Goal: Information Seeking & Learning: Learn about a topic

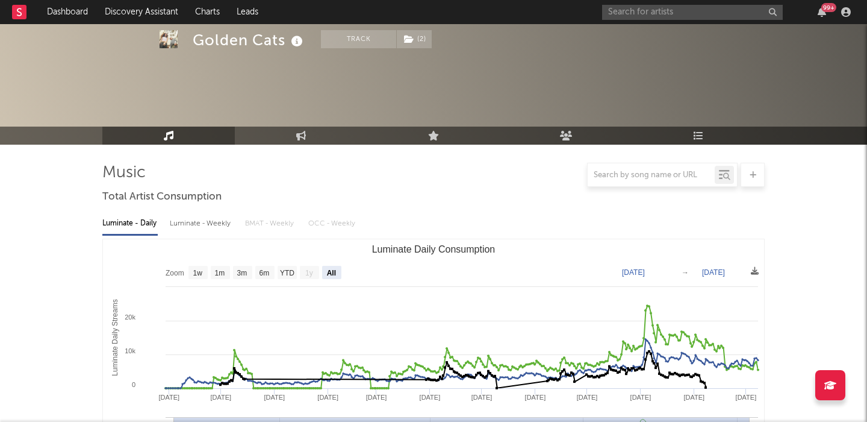
select select "All"
select select "1w"
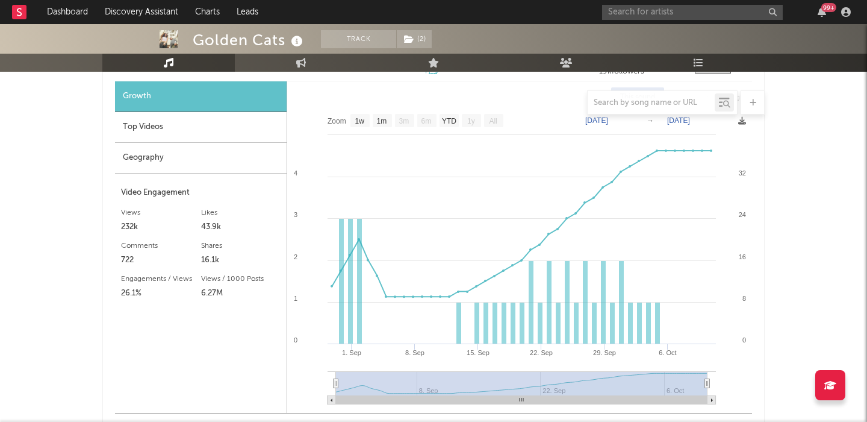
click at [690, 21] on div "99 +" at bounding box center [728, 12] width 253 height 24
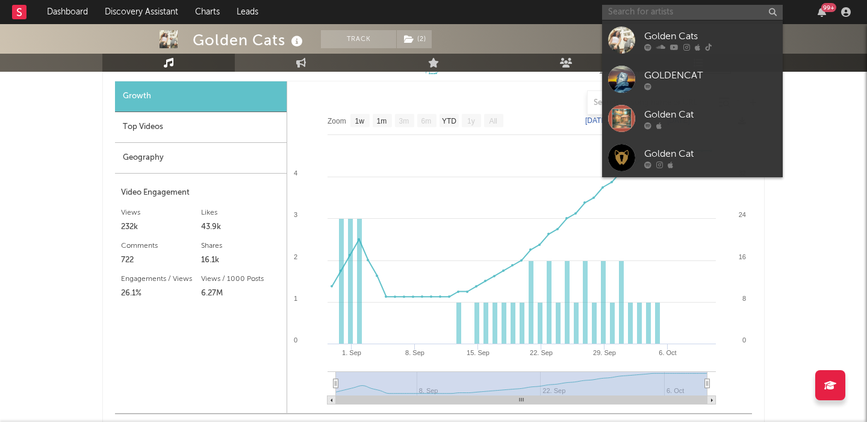
click at [690, 18] on input "text" at bounding box center [692, 12] width 181 height 15
paste input "https://www.tiktok.com/@prodbyminj"
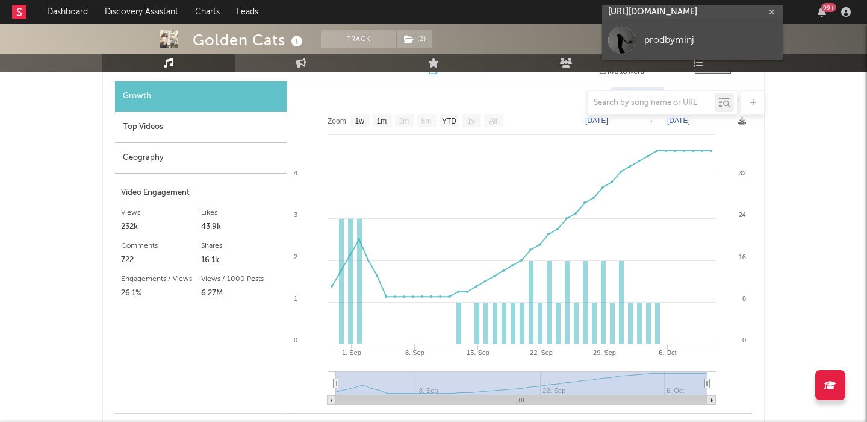
type input "https://www.tiktok.com/@prodbyminj"
click at [696, 38] on div "prodbyminj" at bounding box center [711, 40] width 133 height 14
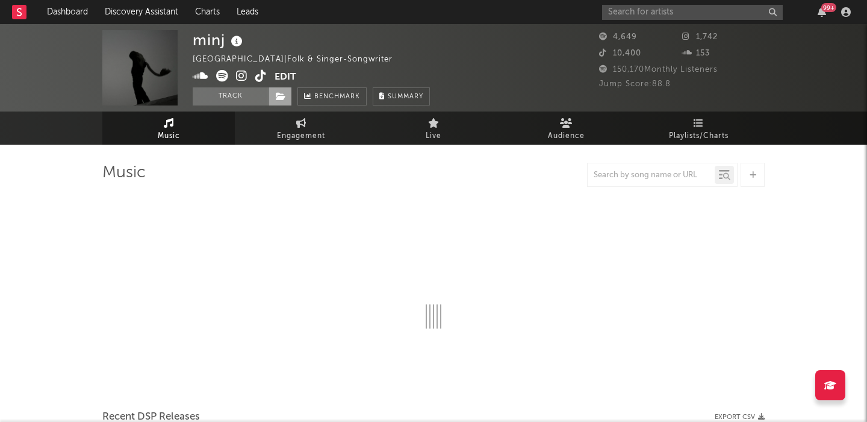
select select "1w"
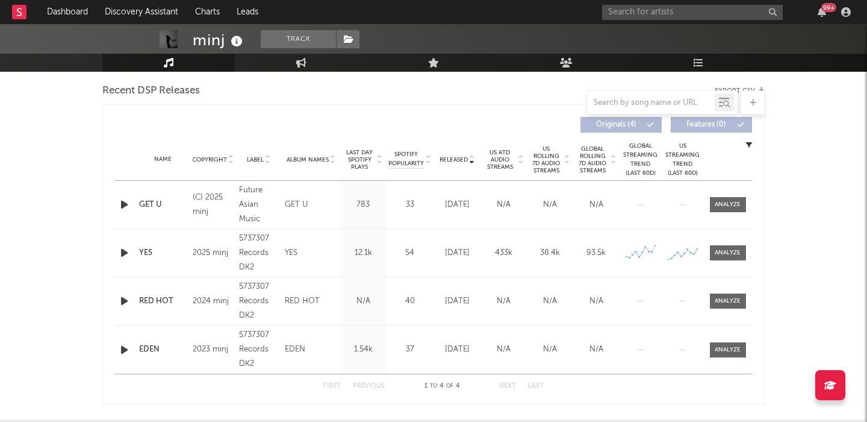
scroll to position [465, 0]
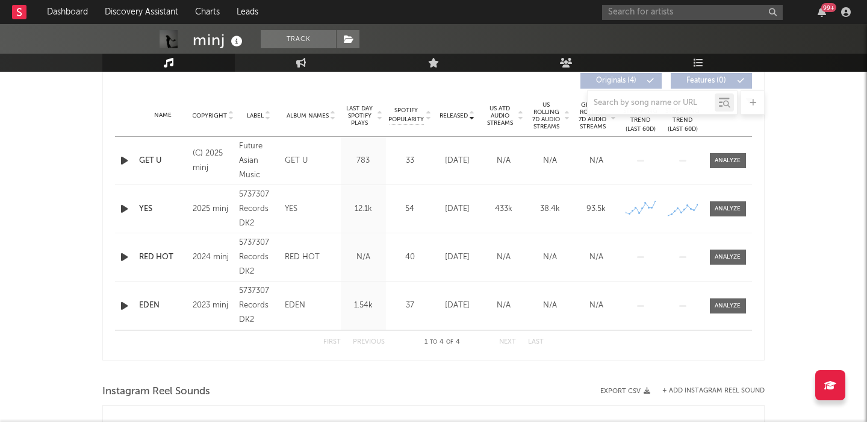
click at [124, 162] on icon "button" at bounding box center [124, 160] width 13 height 15
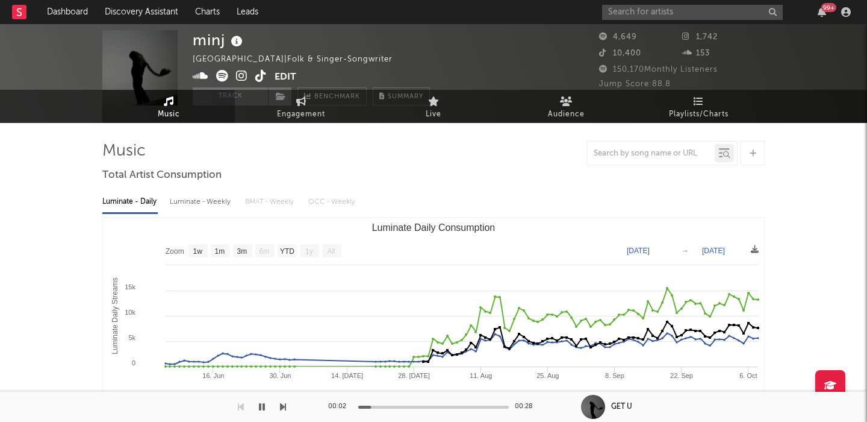
scroll to position [0, 0]
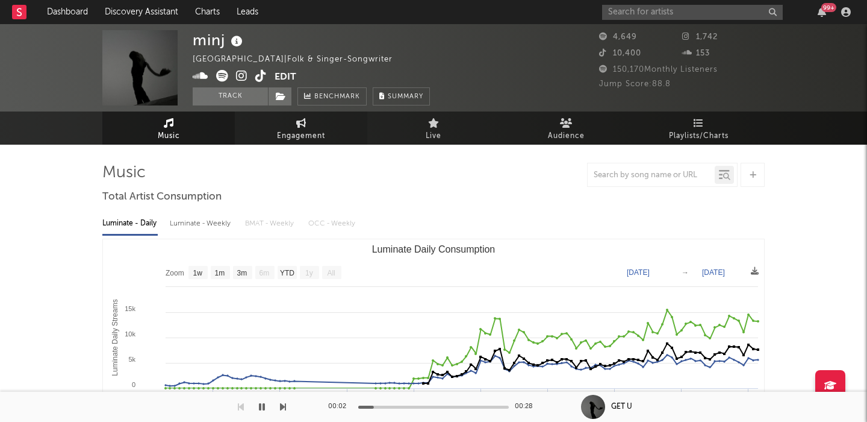
click at [304, 131] on span "Engagement" at bounding box center [301, 136] width 48 height 14
select select "1w"
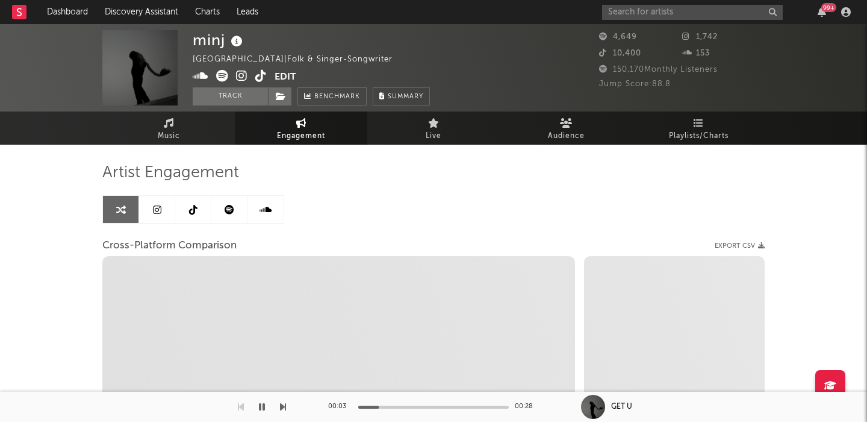
click at [244, 76] on icon at bounding box center [241, 76] width 11 height 12
select select "1m"
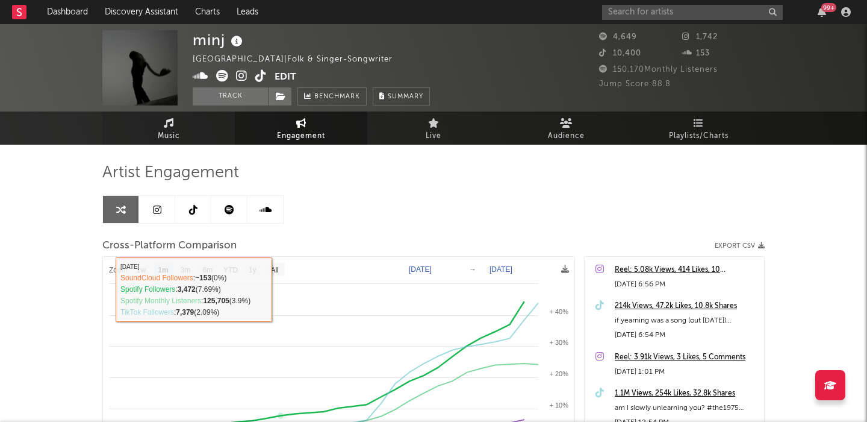
click at [186, 128] on link "Music" at bounding box center [168, 127] width 133 height 33
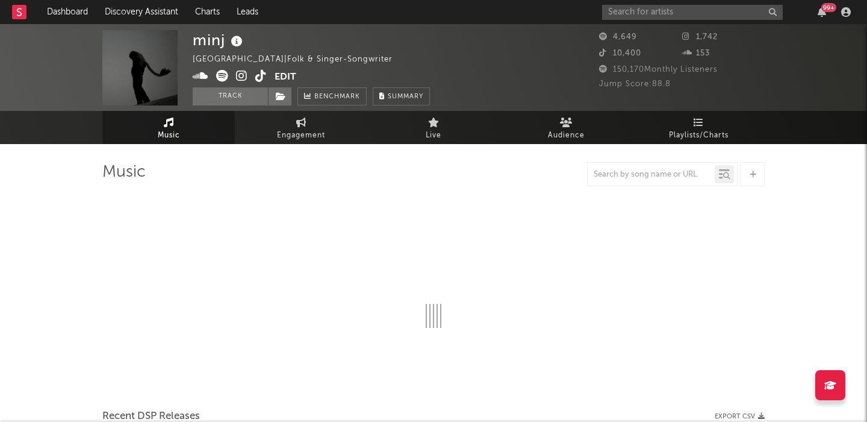
select select "1w"
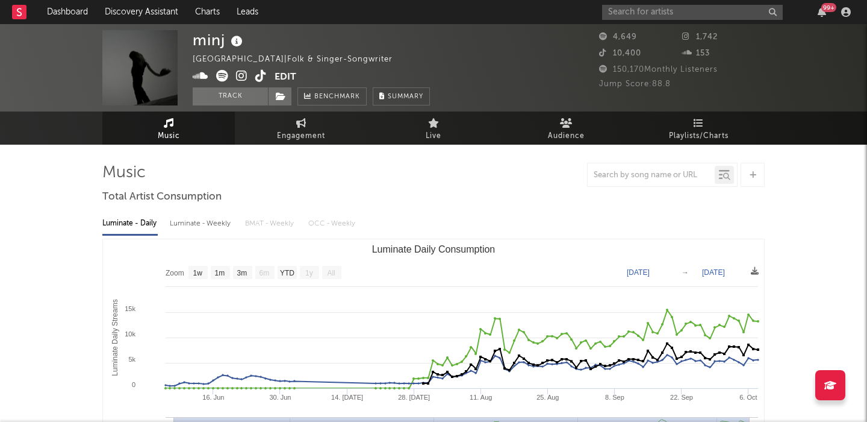
click at [256, 75] on icon at bounding box center [260, 76] width 11 height 12
click at [261, 76] on icon at bounding box center [260, 76] width 11 height 12
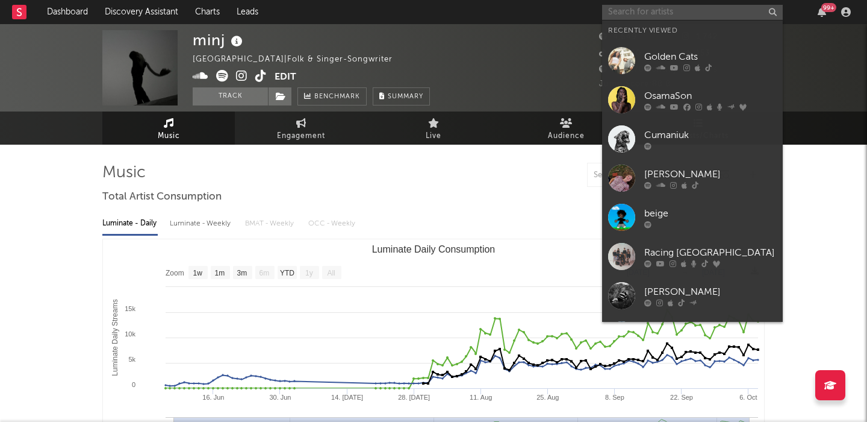
click at [619, 11] on input "text" at bounding box center [692, 12] width 181 height 15
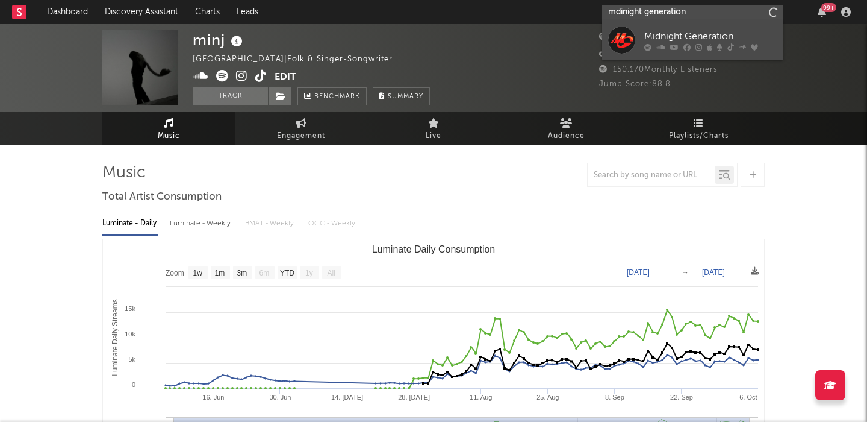
type input "mdinight generation"
click at [646, 37] on div "Midnight Generation" at bounding box center [711, 36] width 133 height 14
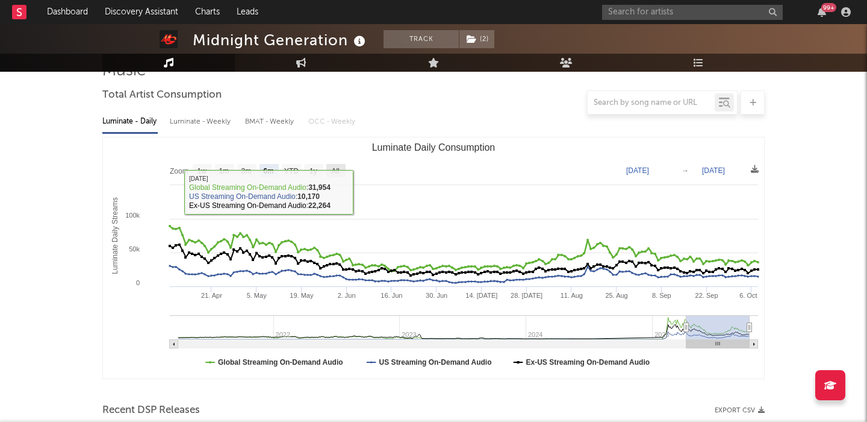
click at [336, 173] on text "All" at bounding box center [335, 171] width 8 height 8
select select "All"
type input "2021-03-31"
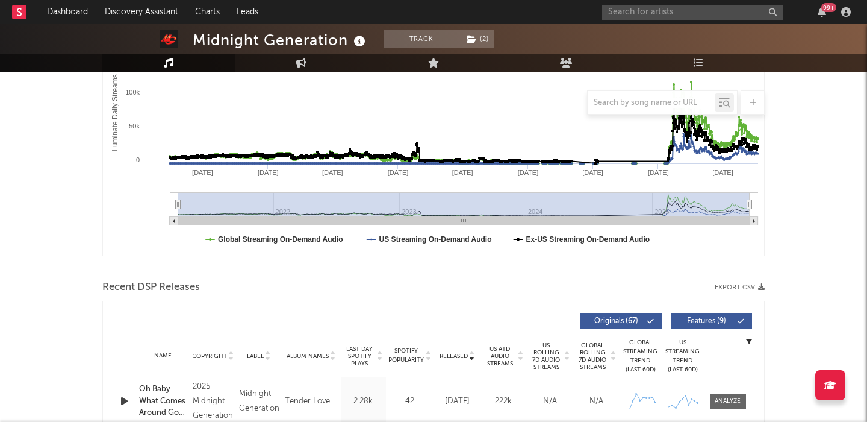
scroll to position [372, 0]
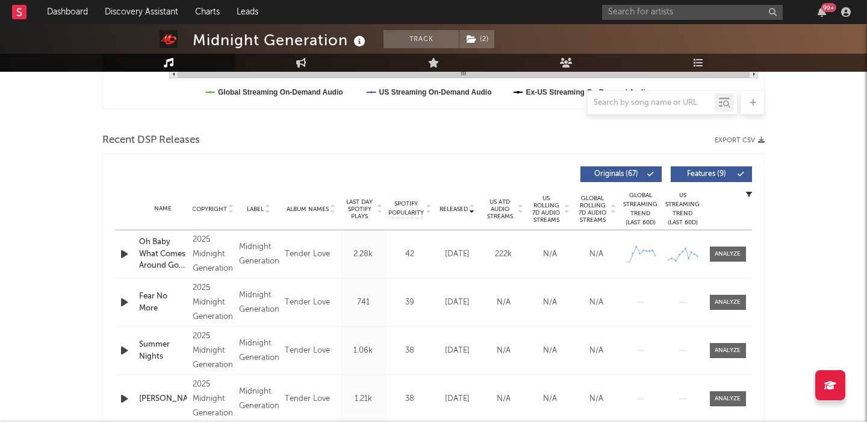
click at [126, 254] on icon "button" at bounding box center [124, 253] width 13 height 15
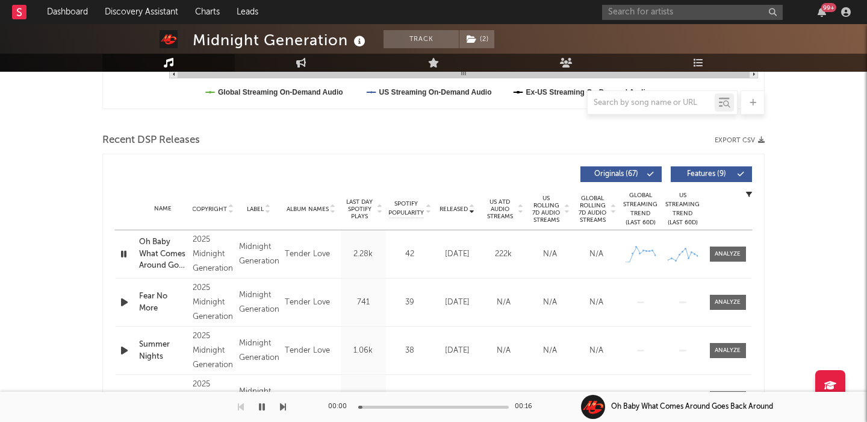
click at [710, 173] on span "Features ( 9 )" at bounding box center [706, 173] width 55 height 7
click at [357, 212] on span "Last Day Spotify Plays" at bounding box center [360, 209] width 32 height 22
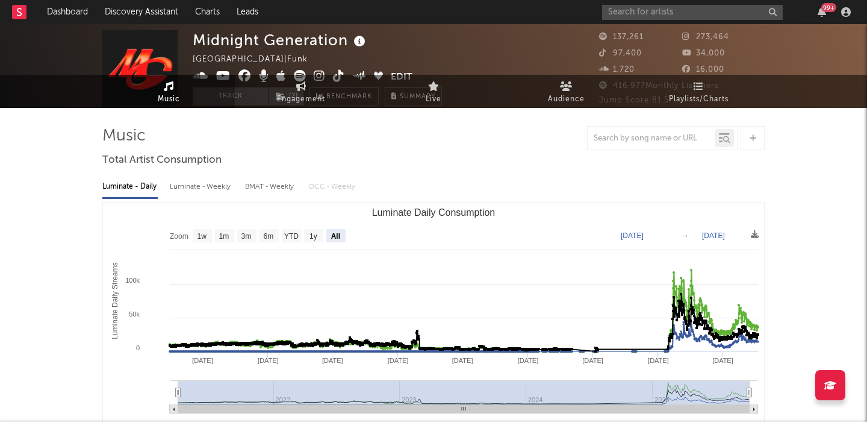
scroll to position [0, 0]
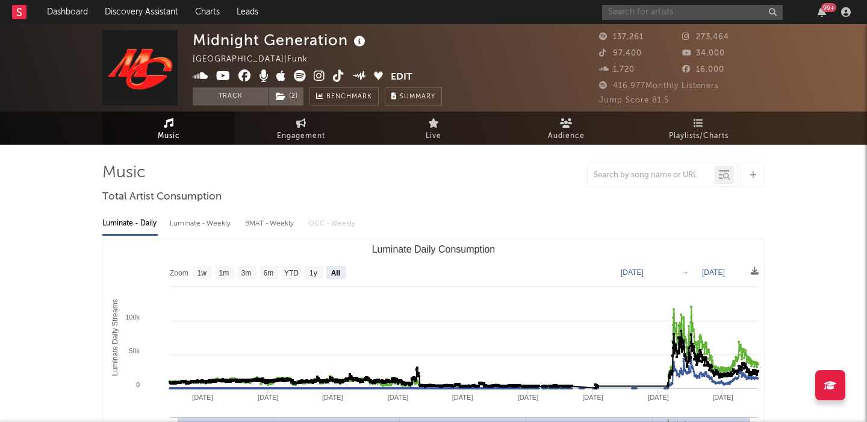
click at [663, 8] on input "text" at bounding box center [692, 12] width 181 height 15
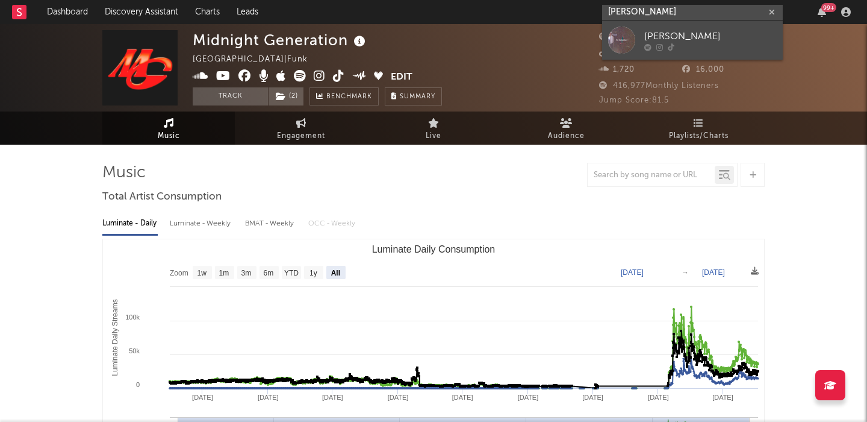
type input "isaac pederso"
click at [691, 28] on link "Isaac Pedersen" at bounding box center [692, 39] width 181 height 39
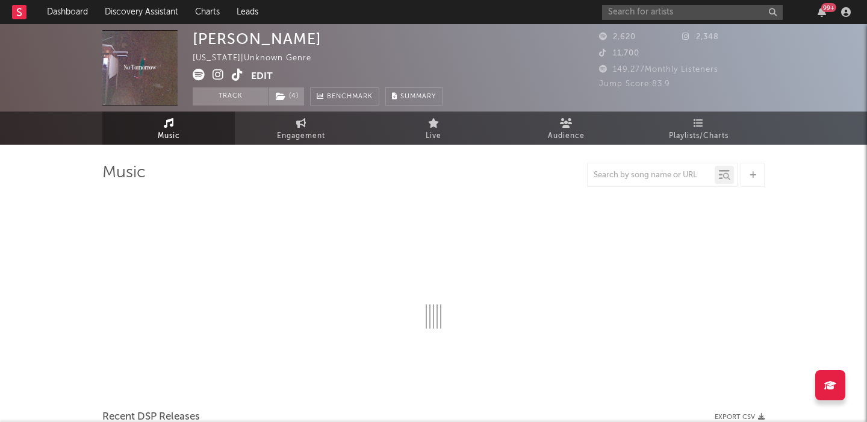
select select "1w"
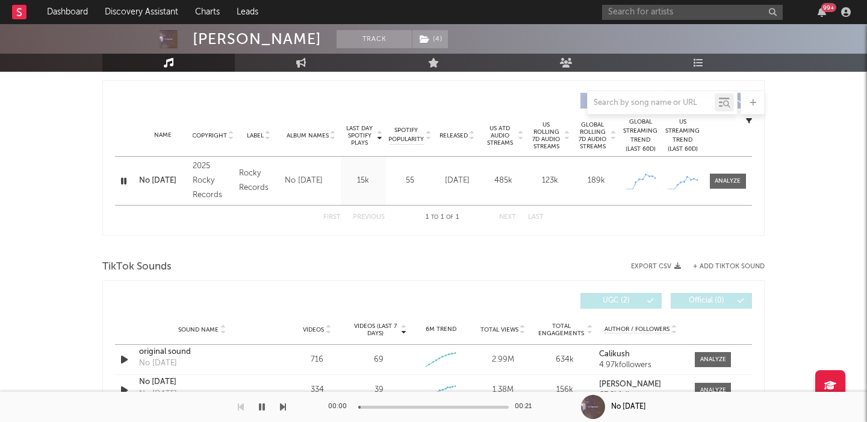
scroll to position [632, 0]
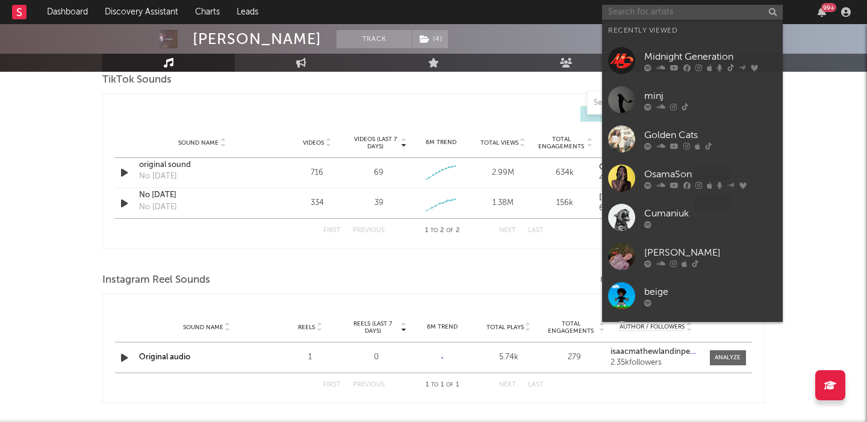
click at [688, 13] on input "text" at bounding box center [692, 12] width 181 height 15
paste input "Alex Christensen"
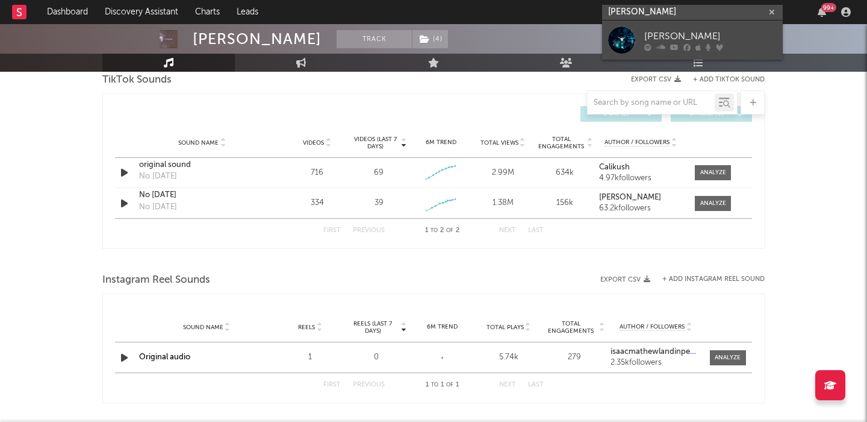
type input "Alex Christensen"
click at [698, 27] on link "Alex Christensen" at bounding box center [692, 39] width 181 height 39
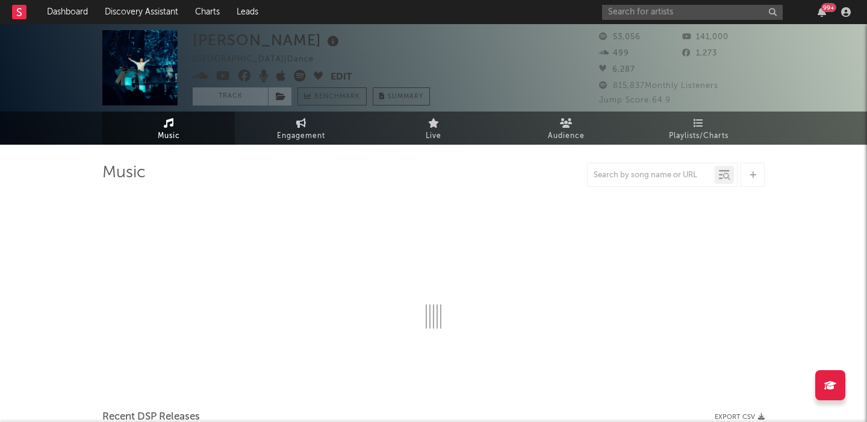
select select "6m"
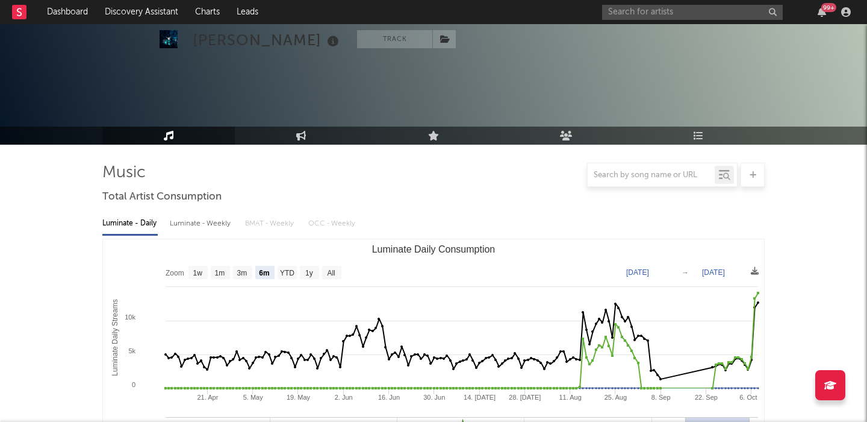
scroll to position [426, 0]
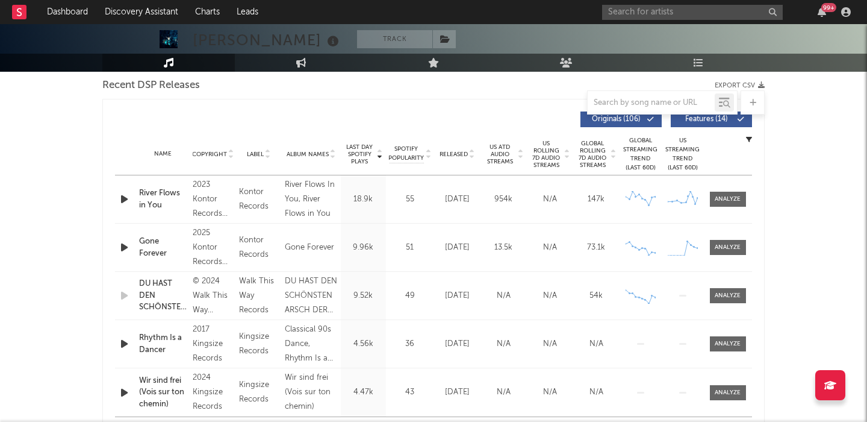
click at [560, 151] on span "US Rolling 7D Audio Streams" at bounding box center [546, 154] width 33 height 29
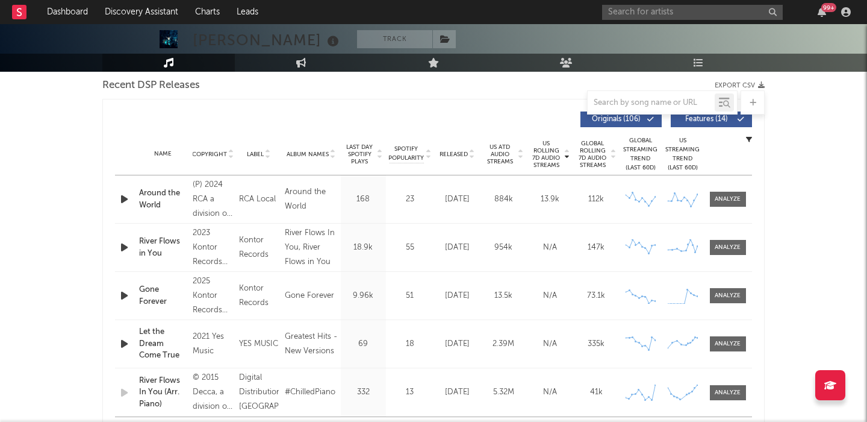
click at [349, 156] on span "Last Day Spotify Plays" at bounding box center [360, 154] width 32 height 22
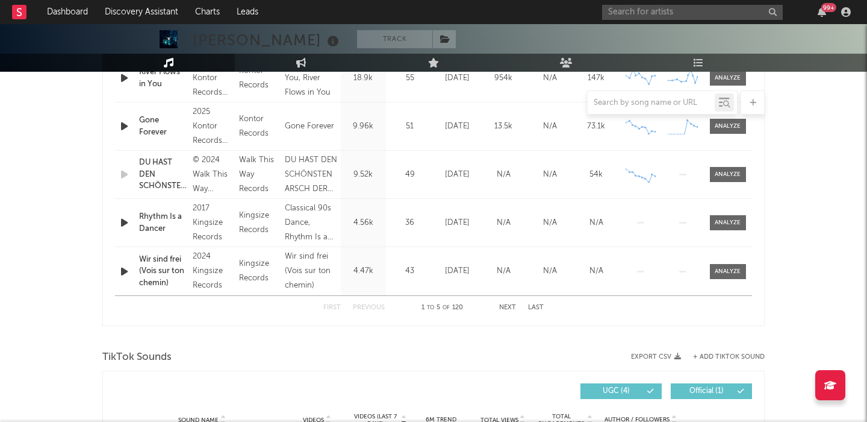
scroll to position [538, 0]
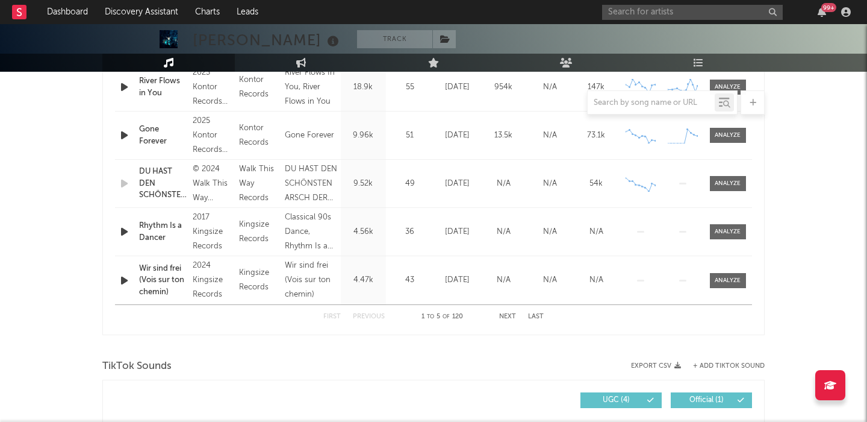
click at [128, 231] on icon "button" at bounding box center [124, 231] width 13 height 15
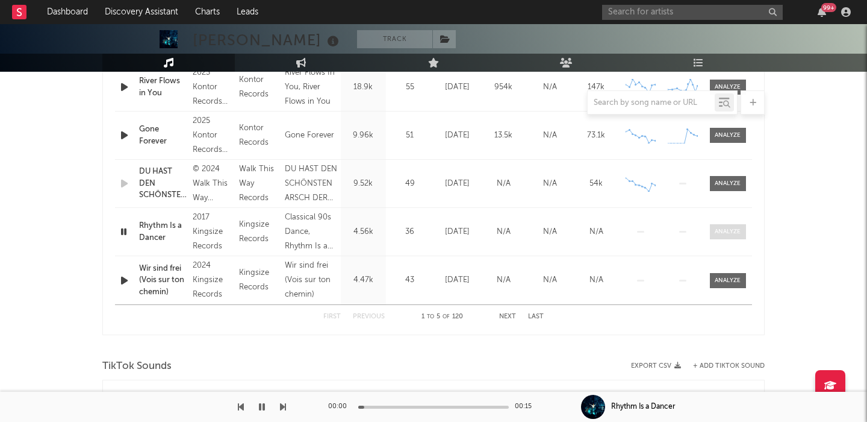
click at [734, 235] on div at bounding box center [728, 231] width 26 height 9
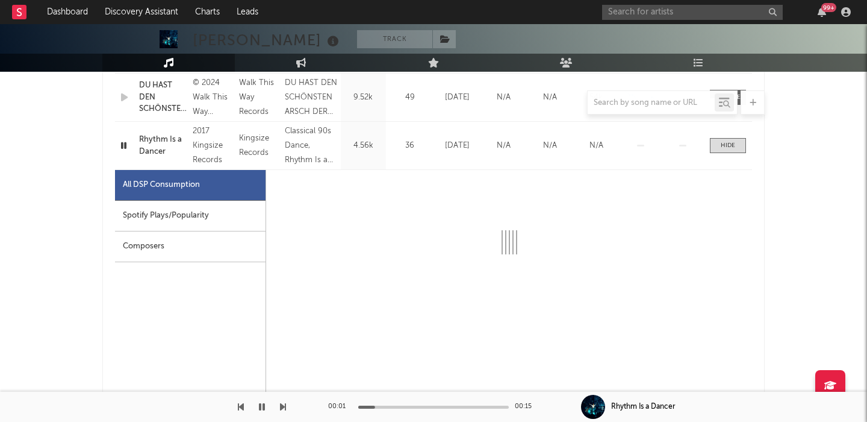
scroll to position [625, 0]
select select "6m"
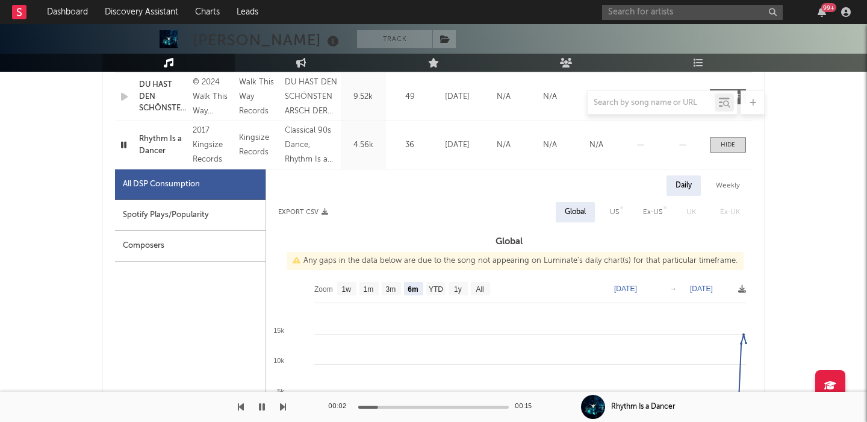
click at [177, 220] on div "Spotify Plays/Popularity" at bounding box center [190, 215] width 151 height 31
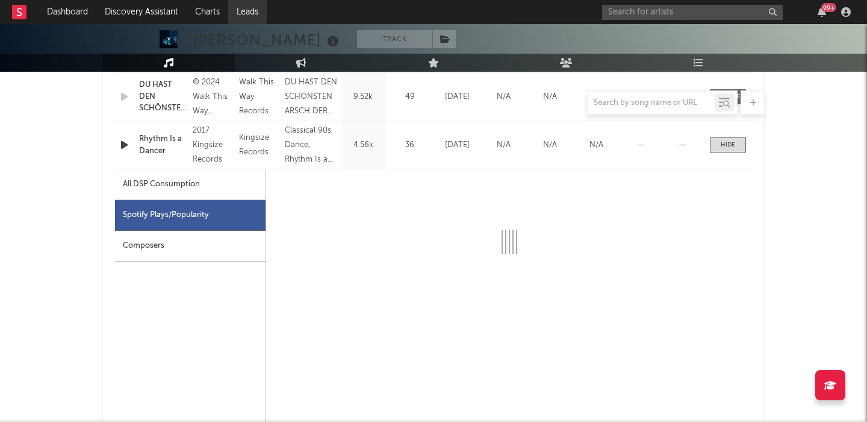
select select "6m"
select select "1w"
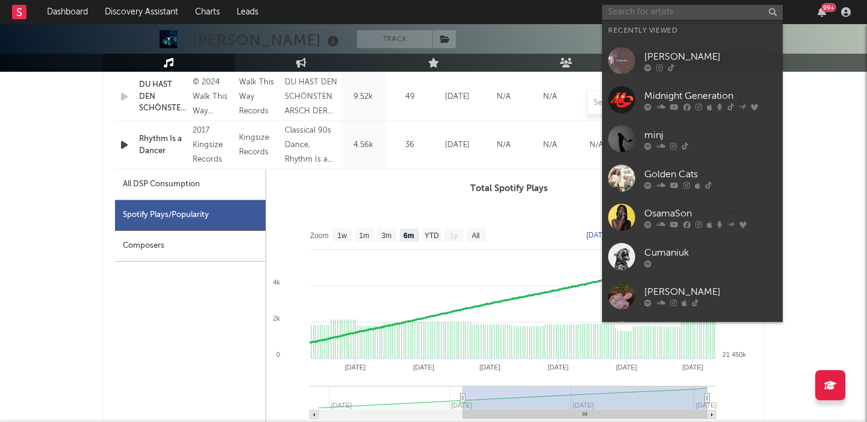
click at [630, 16] on input "text" at bounding box center [692, 12] width 181 height 15
paste input "BELLA"
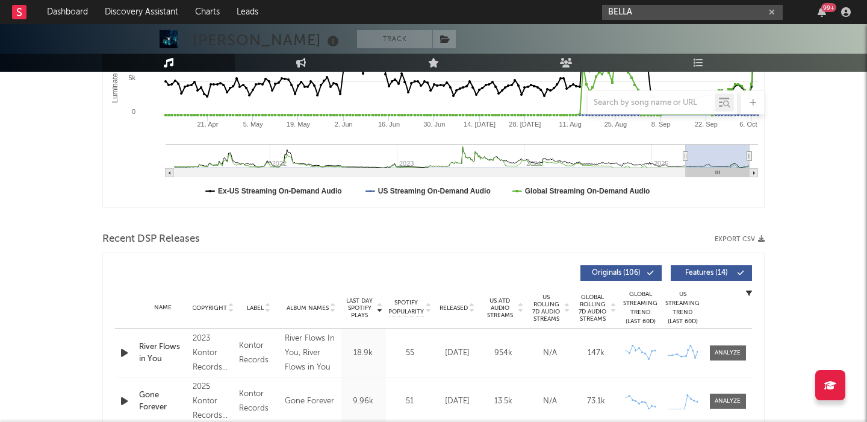
scroll to position [45, 0]
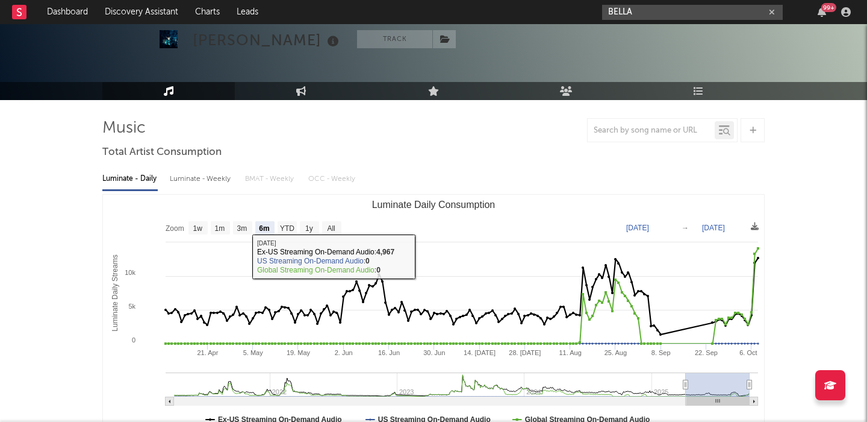
type input "BELLA"
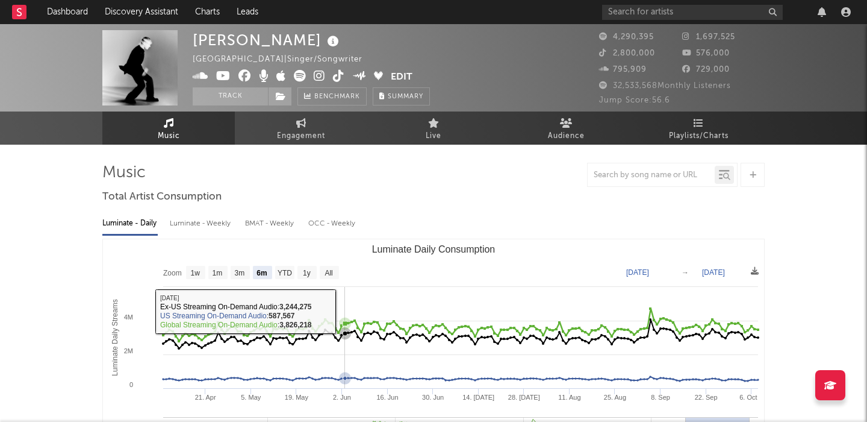
click at [330, 273] on text "All" at bounding box center [329, 273] width 8 height 8
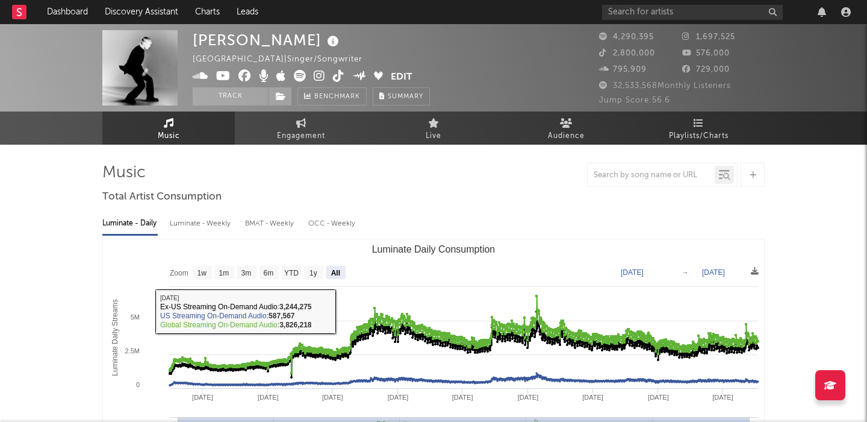
select select "All"
type input "2021-03-31"
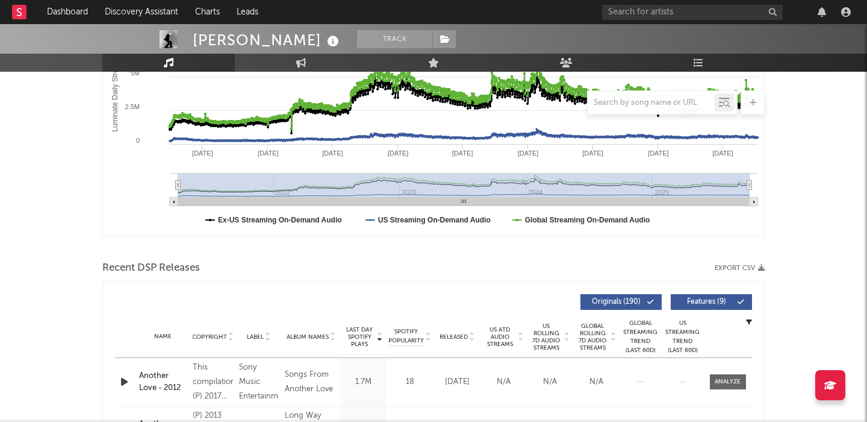
scroll to position [339, 0]
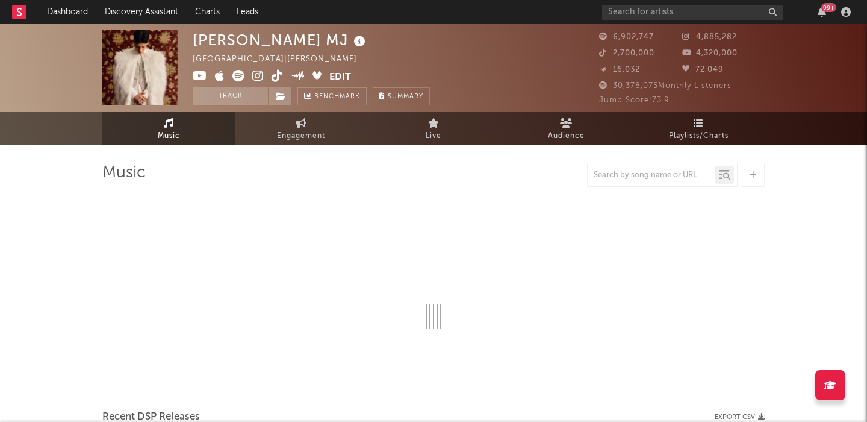
select select "6m"
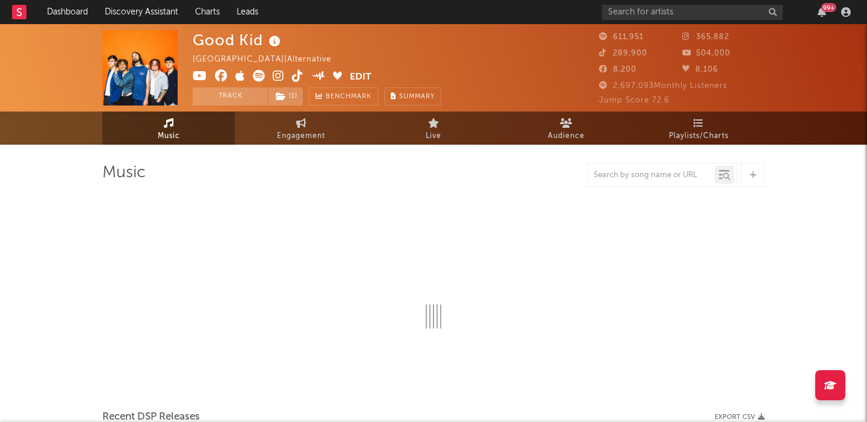
select select "6m"
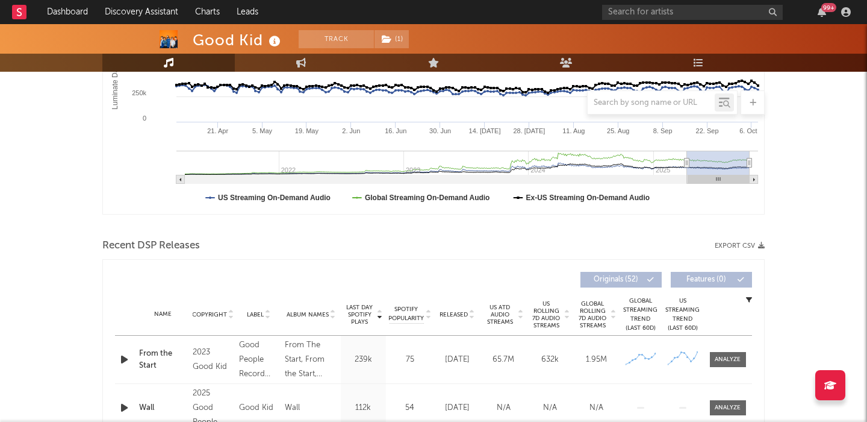
scroll to position [385, 0]
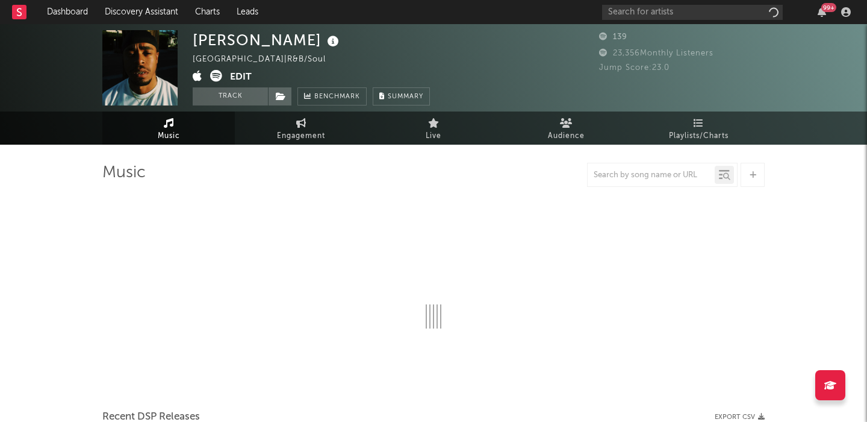
select select "1w"
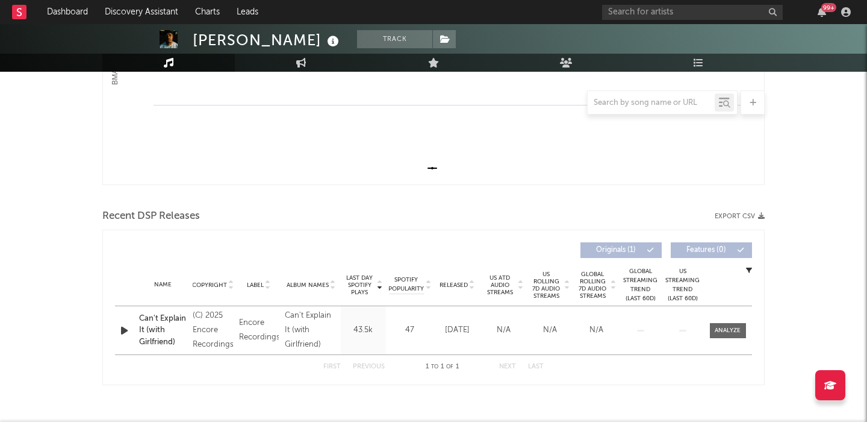
scroll to position [316, 0]
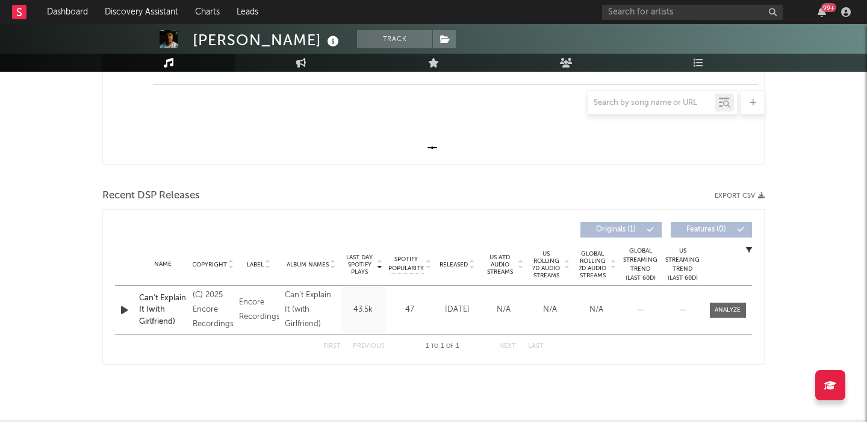
click at [119, 307] on icon "button" at bounding box center [124, 309] width 13 height 15
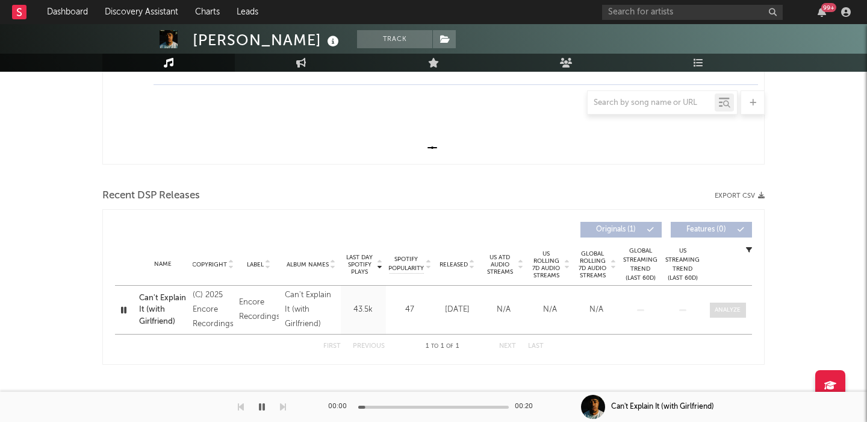
click at [730, 307] on div at bounding box center [728, 309] width 26 height 9
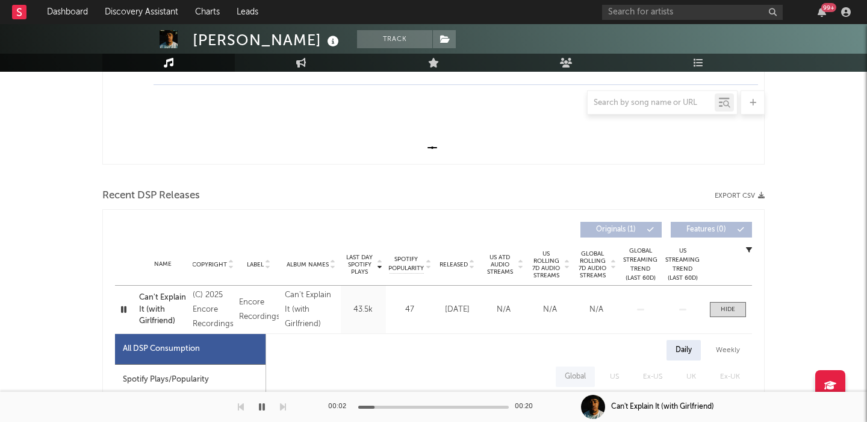
click at [163, 369] on div "Spotify Plays/Popularity" at bounding box center [190, 379] width 151 height 31
select select "1w"
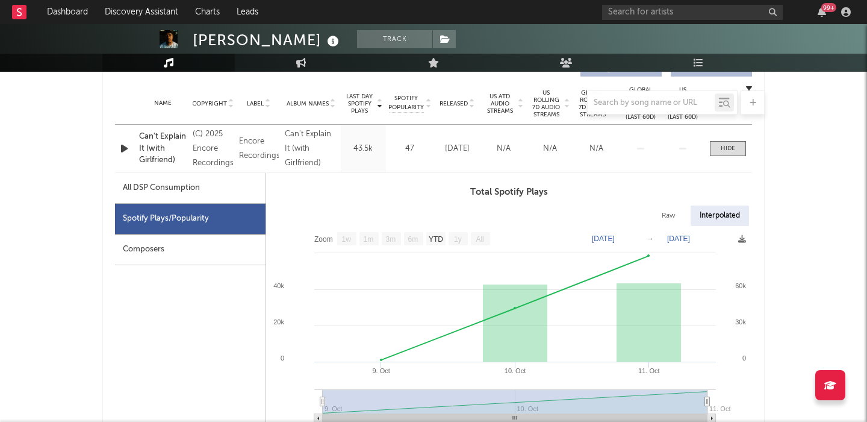
scroll to position [479, 0]
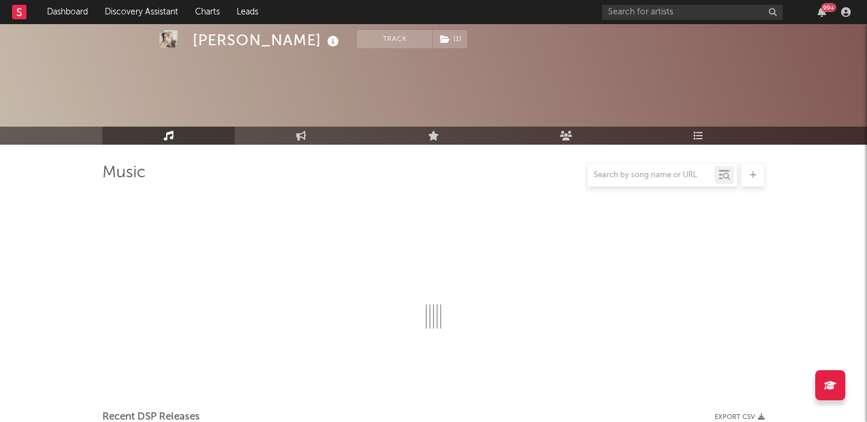
select select "6m"
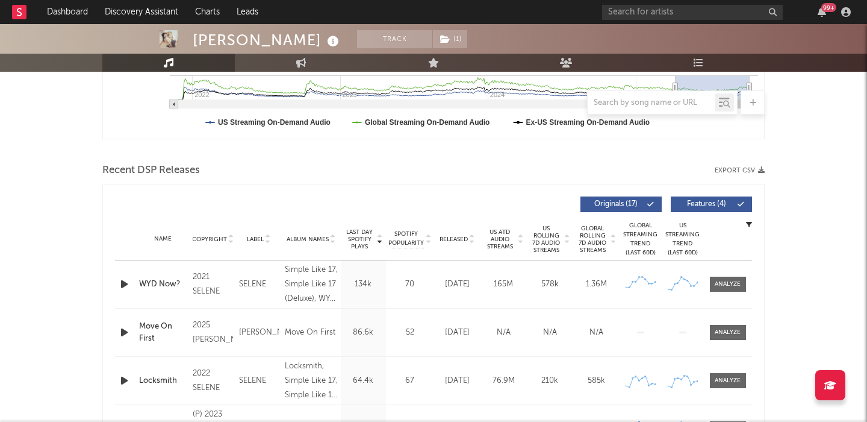
scroll to position [289, 0]
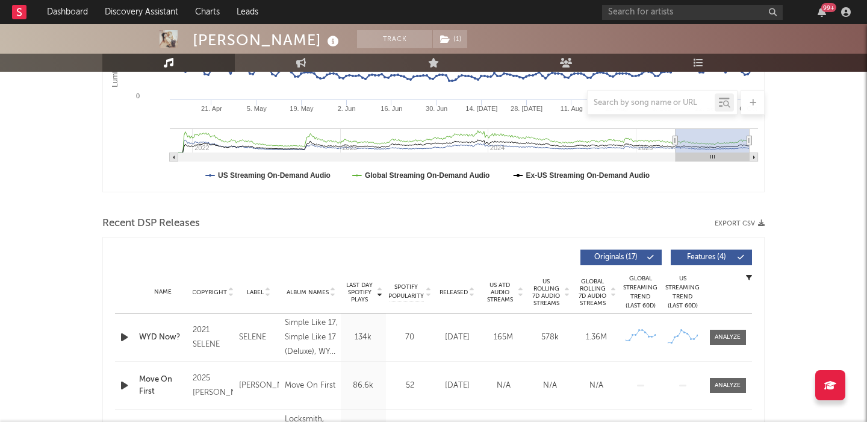
click at [457, 290] on span "Released" at bounding box center [454, 292] width 28 height 7
click at [127, 340] on icon "button" at bounding box center [124, 336] width 13 height 15
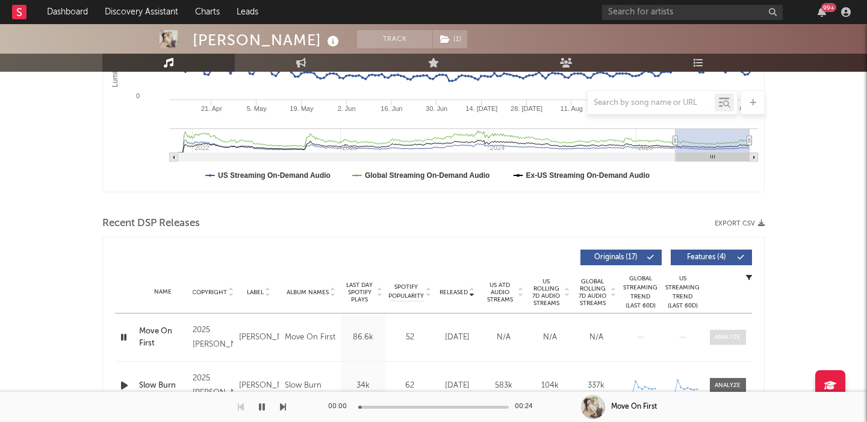
click at [726, 336] on div at bounding box center [728, 336] width 26 height 9
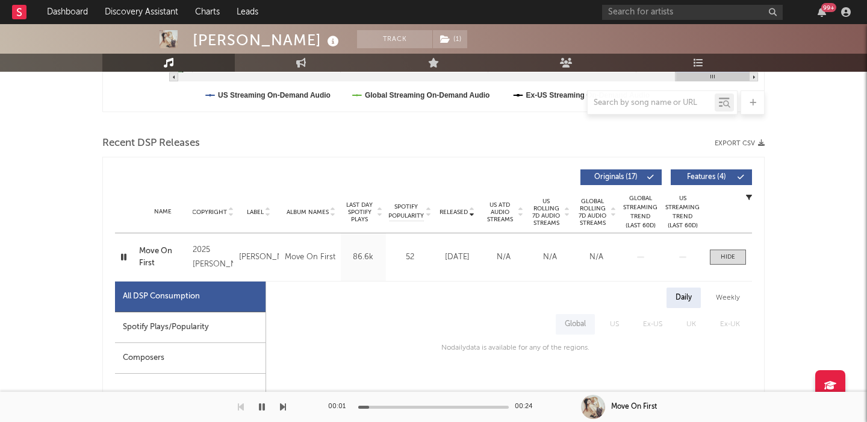
click at [189, 317] on div "Spotify Plays/Popularity" at bounding box center [190, 327] width 151 height 31
select select "1w"
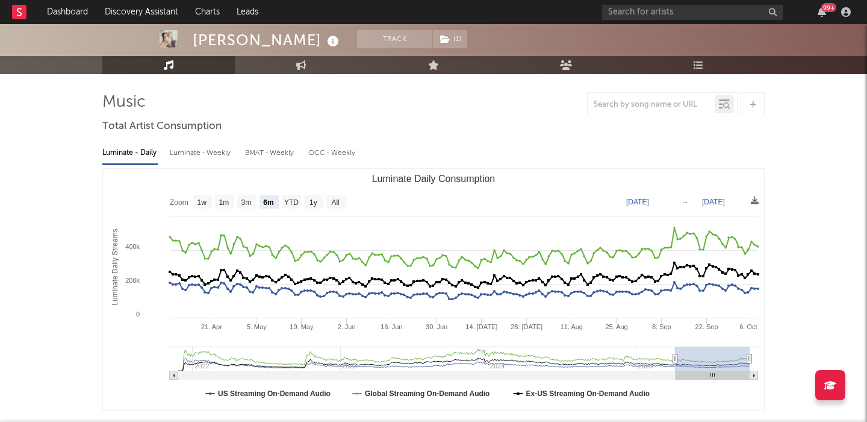
scroll to position [49, 0]
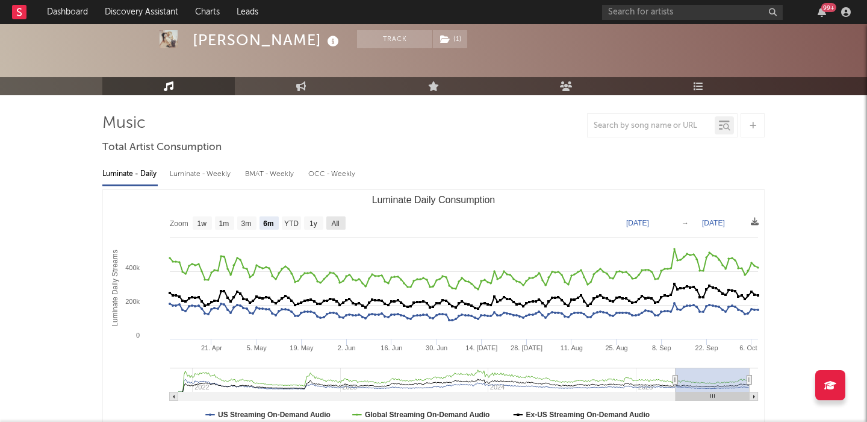
click at [332, 220] on text "All" at bounding box center [335, 223] width 8 height 8
select select "All"
type input "2021-11-26"
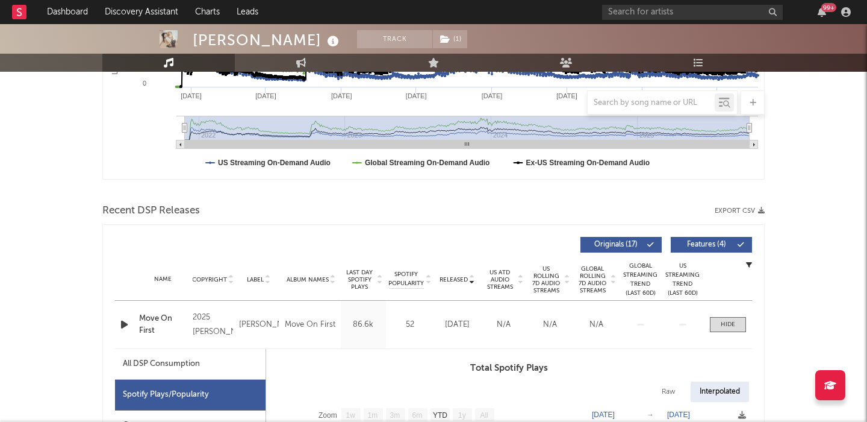
scroll to position [432, 0]
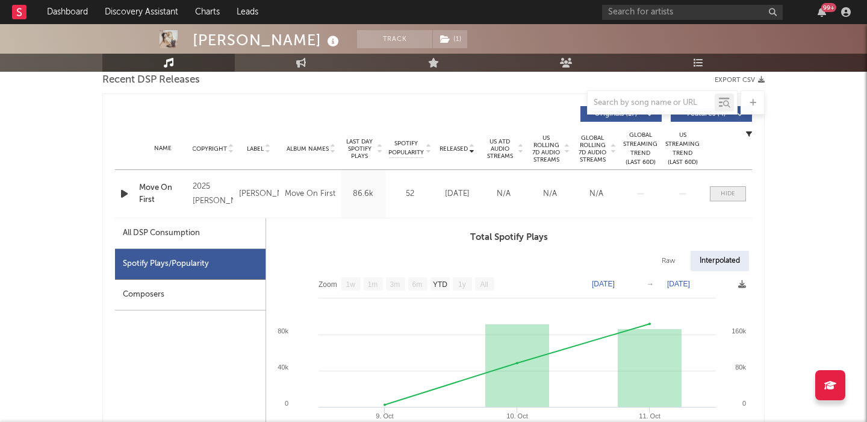
click at [723, 194] on div at bounding box center [728, 193] width 14 height 9
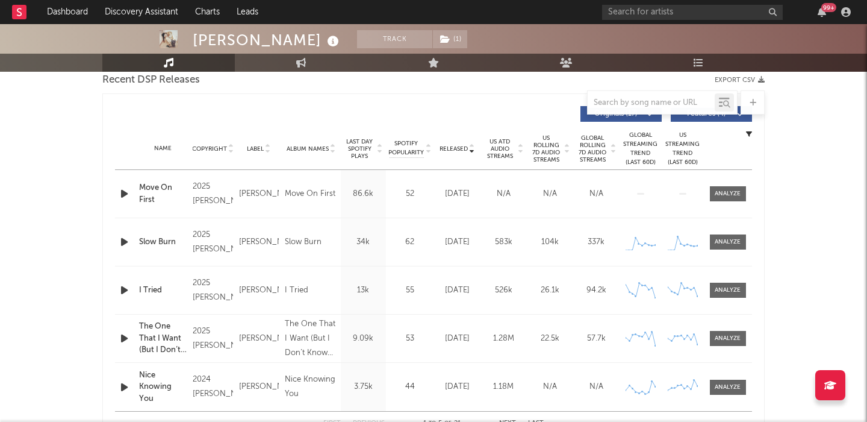
click at [366, 144] on span "Last Day Spotify Plays" at bounding box center [360, 149] width 32 height 22
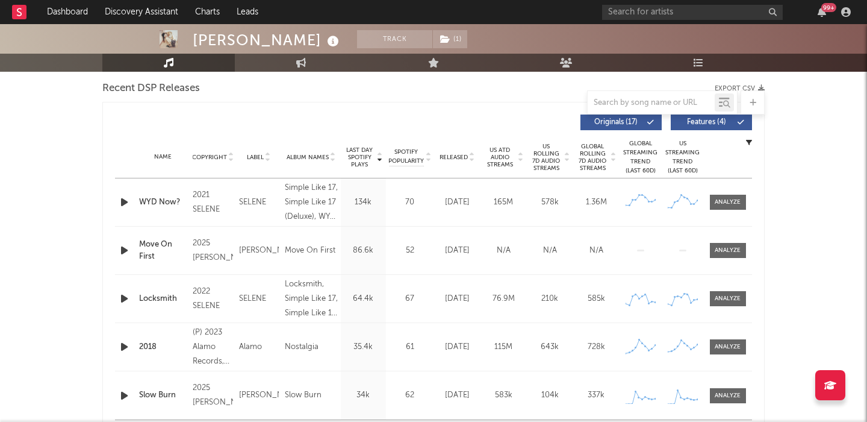
scroll to position [422, 0]
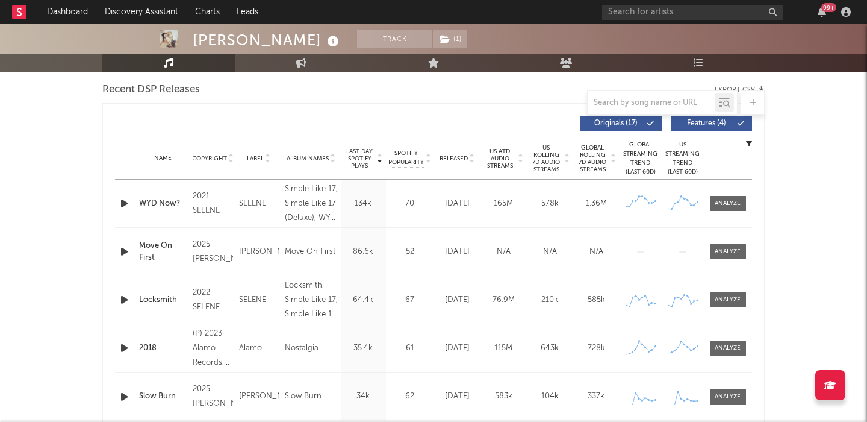
click at [701, 121] on span "Features ( 4 )" at bounding box center [706, 123] width 55 height 7
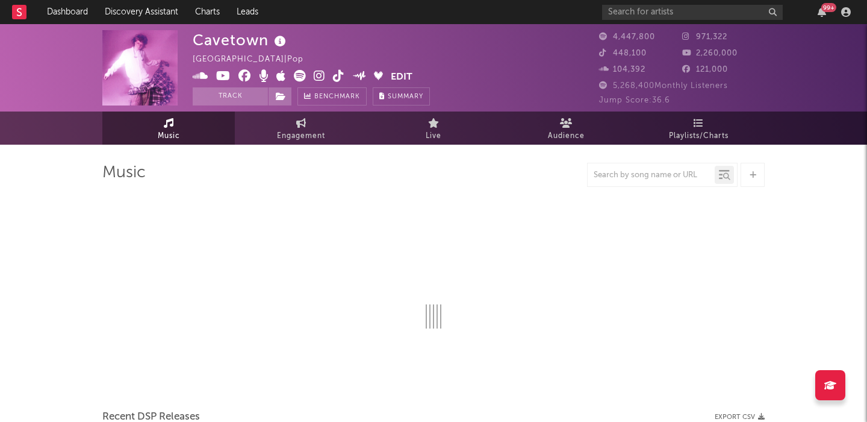
select select "6m"
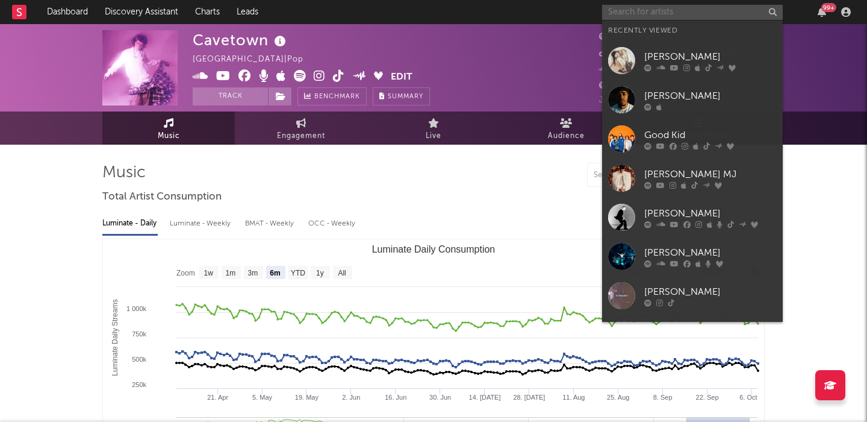
click at [673, 11] on input "text" at bounding box center [692, 12] width 181 height 15
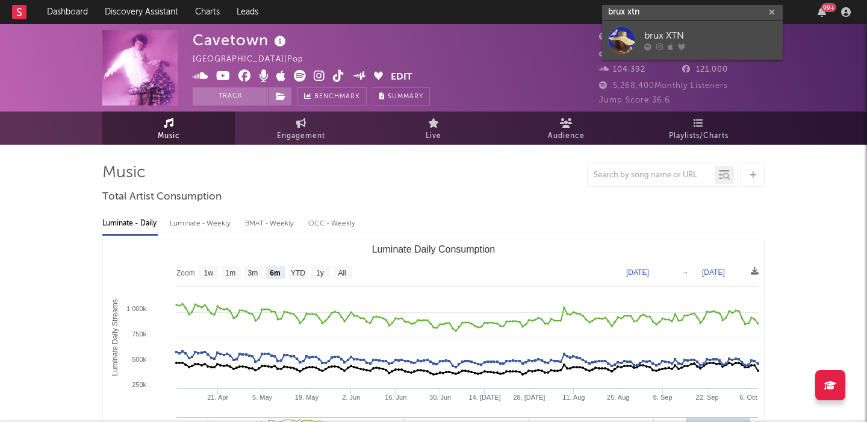
type input "brux xtn"
click at [679, 27] on link "brux XTN" at bounding box center [692, 39] width 181 height 39
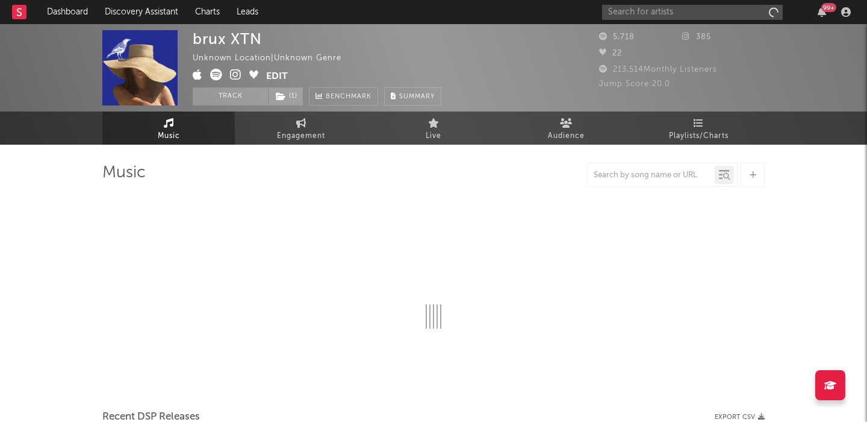
select select "1w"
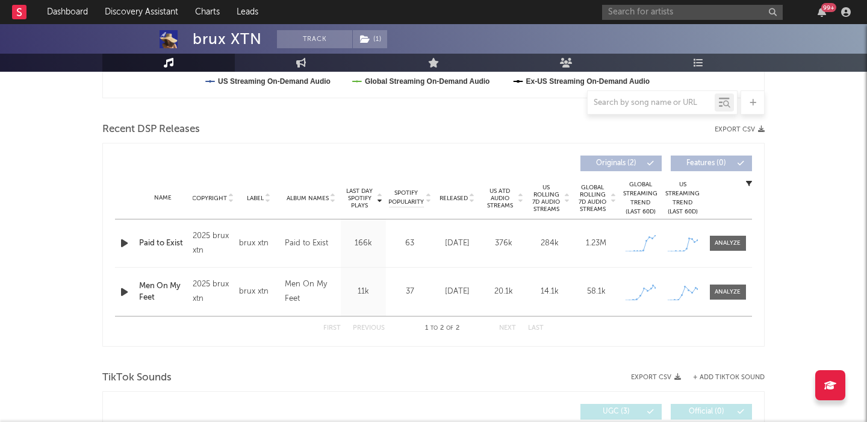
scroll to position [564, 0]
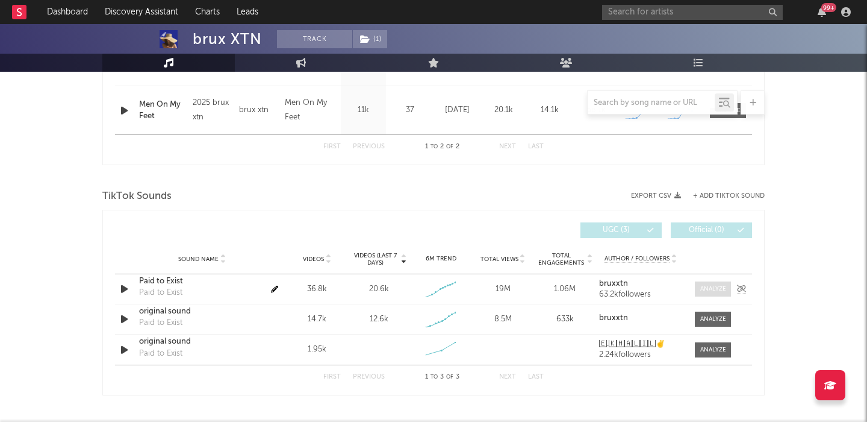
click at [712, 289] on div at bounding box center [714, 288] width 26 height 9
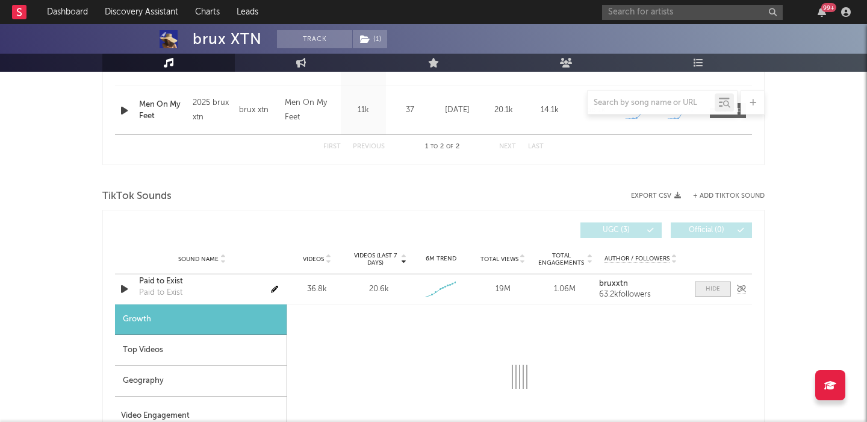
select select "1w"
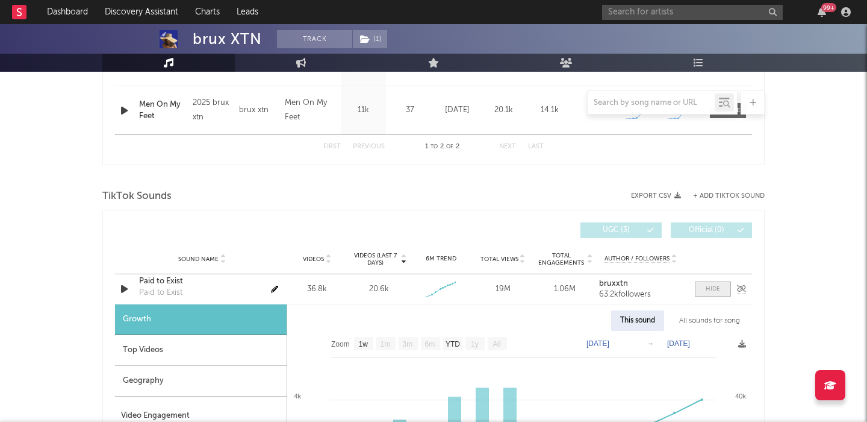
click at [712, 289] on div at bounding box center [713, 288] width 14 height 9
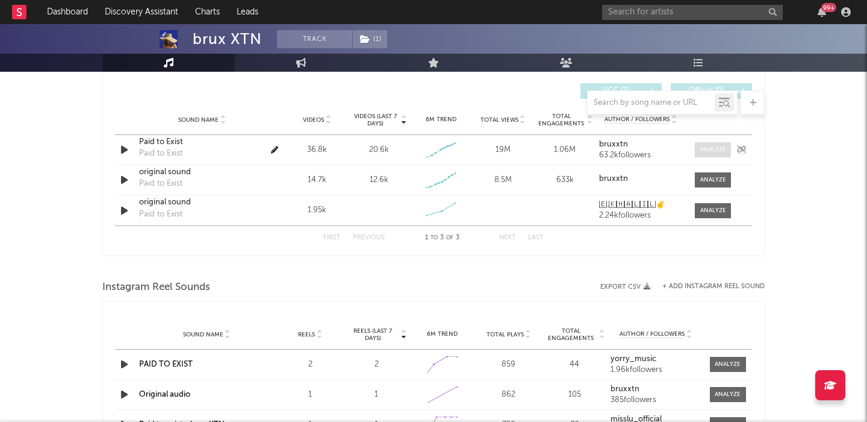
scroll to position [705, 0]
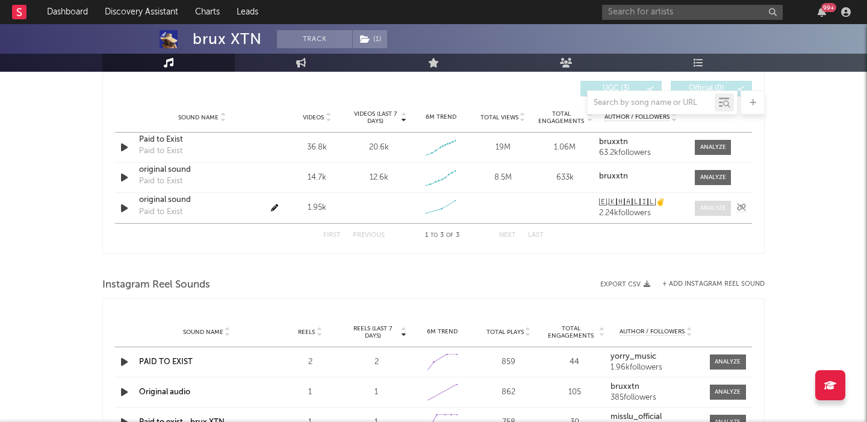
click at [712, 204] on div at bounding box center [714, 208] width 26 height 9
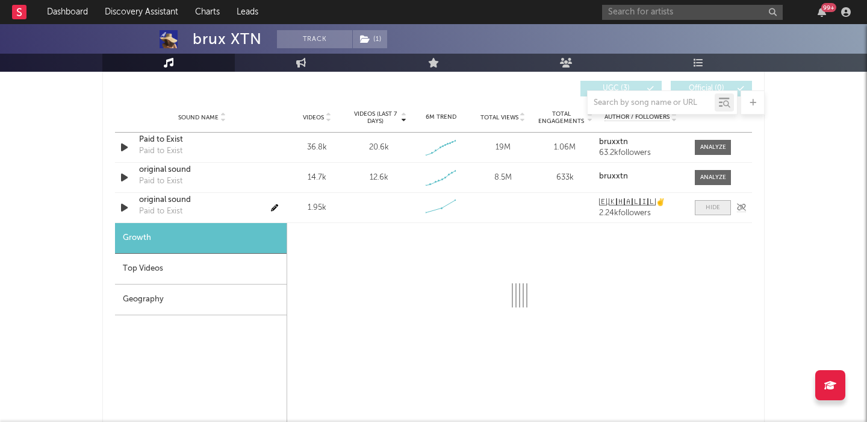
select select "1w"
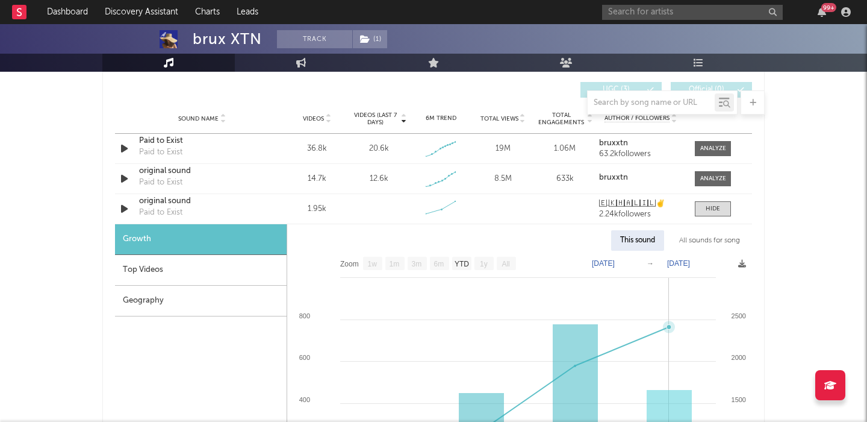
scroll to position [678, 0]
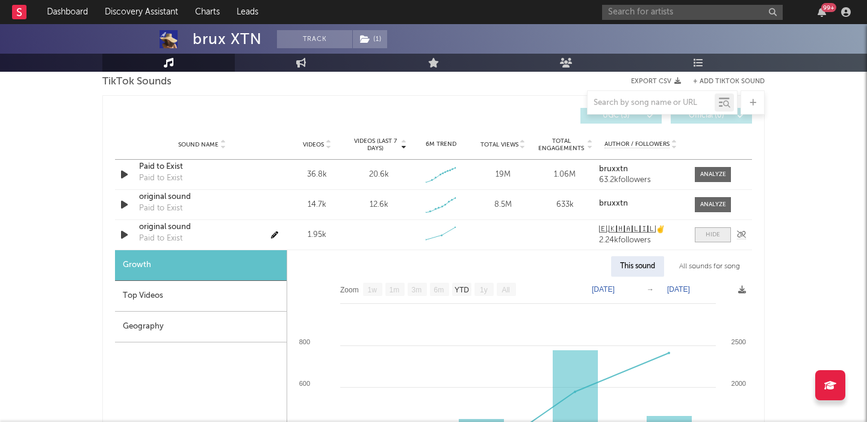
click at [710, 233] on div at bounding box center [713, 234] width 14 height 9
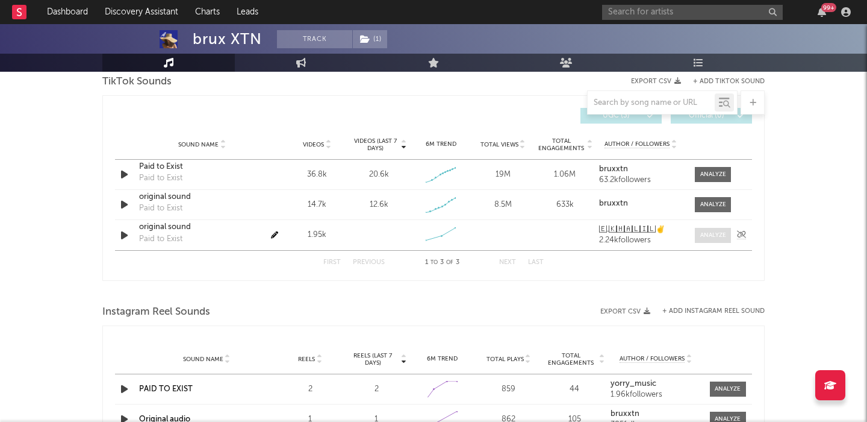
scroll to position [751, 0]
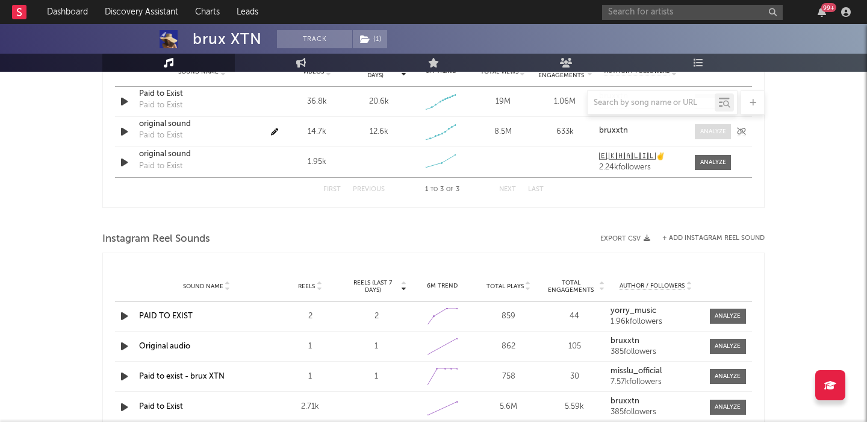
click at [713, 130] on div at bounding box center [714, 131] width 26 height 9
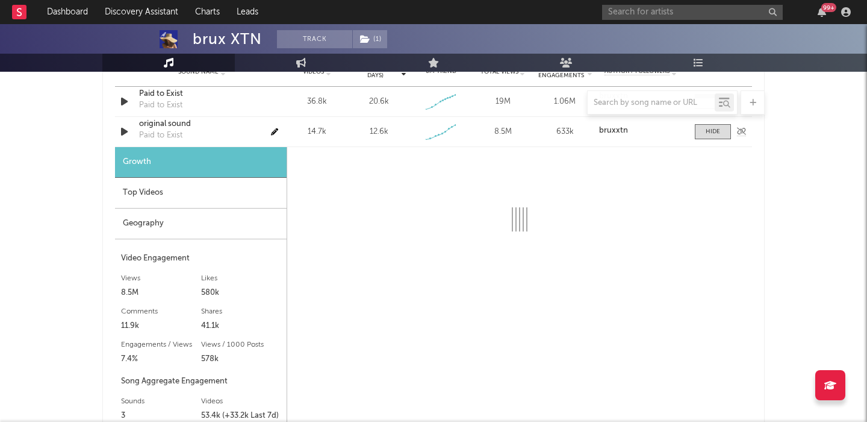
select select "1w"
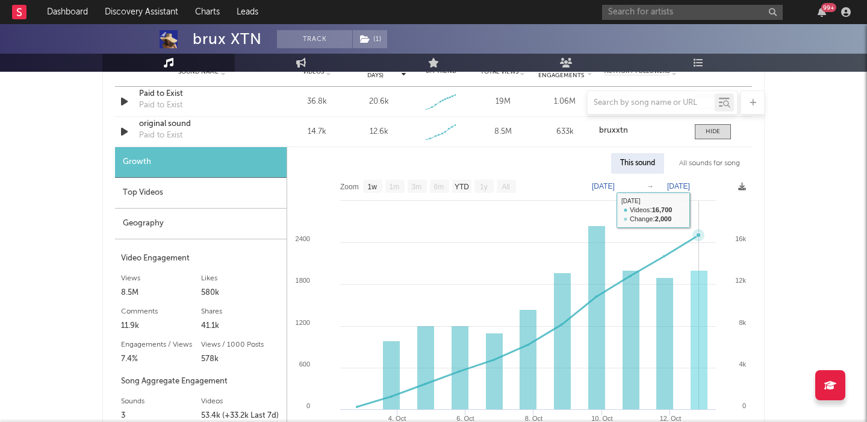
scroll to position [722, 0]
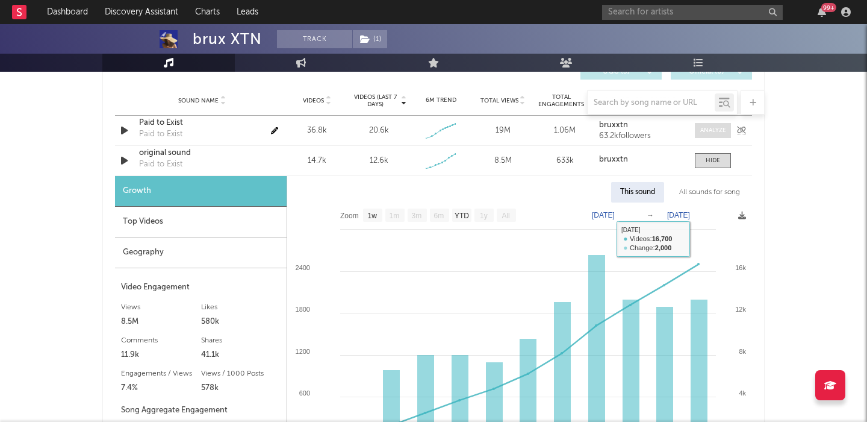
click at [702, 132] on div at bounding box center [714, 130] width 26 height 9
select select "1w"
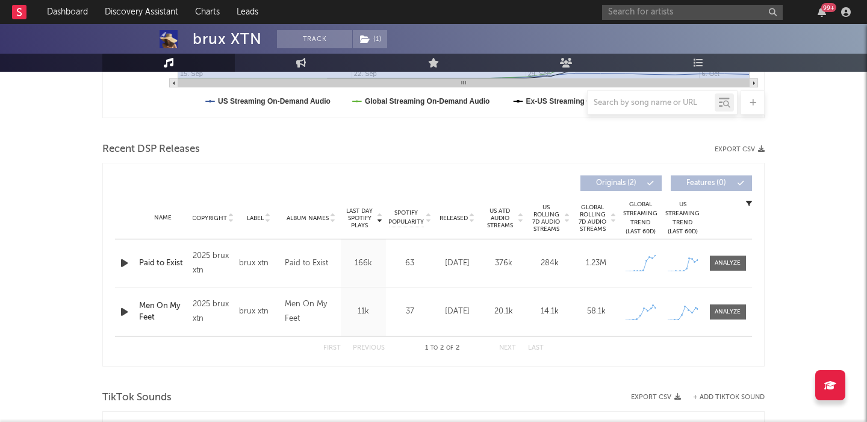
scroll to position [381, 0]
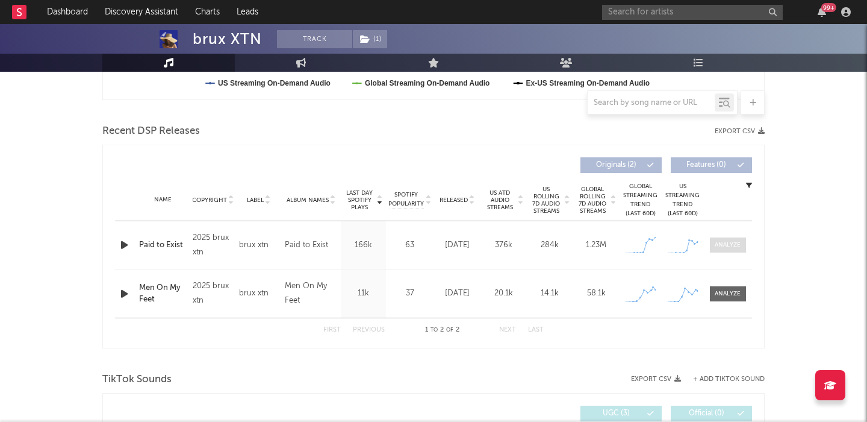
click at [720, 245] on div at bounding box center [728, 244] width 26 height 9
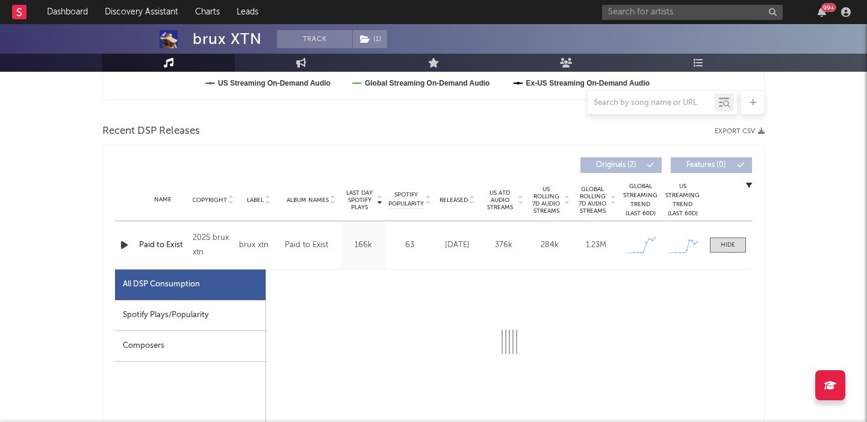
select select "1w"
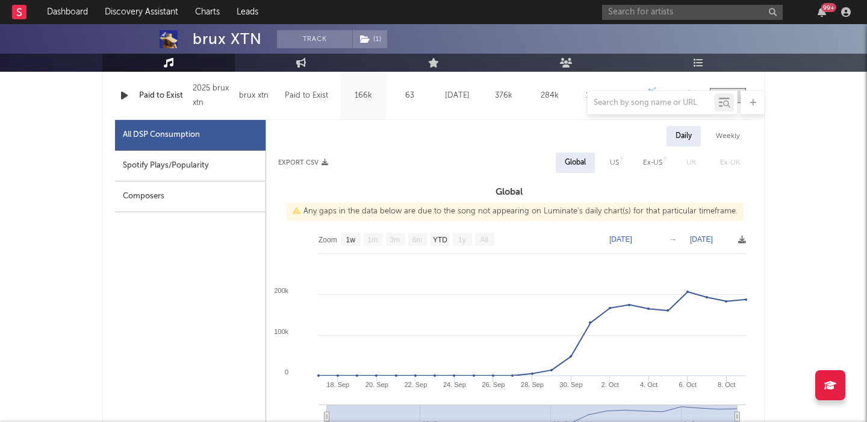
scroll to position [536, 0]
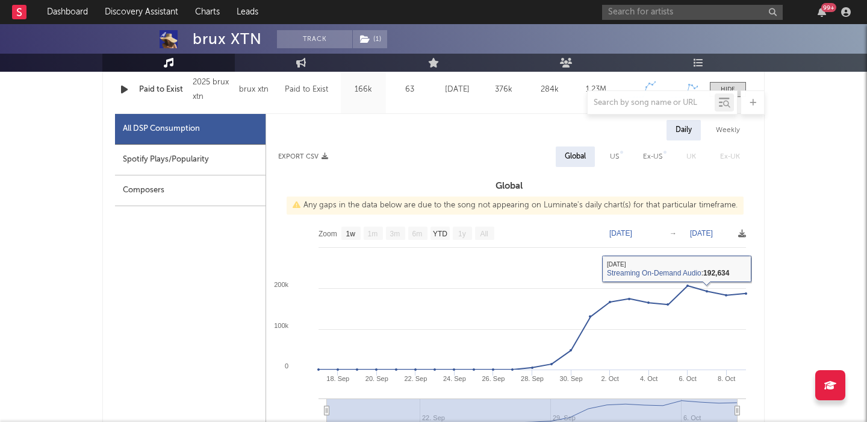
click at [623, 152] on div at bounding box center [621, 152] width 3 height 3
select select "1w"
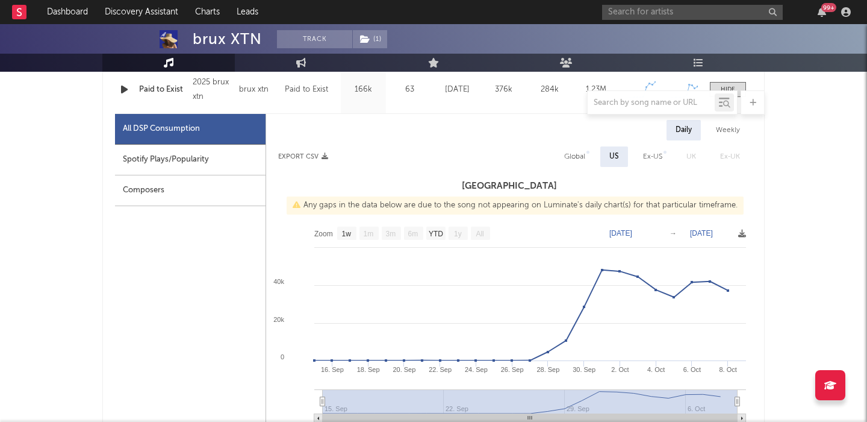
click at [181, 158] on div "Spotify Plays/Popularity" at bounding box center [190, 160] width 151 height 31
select select "1w"
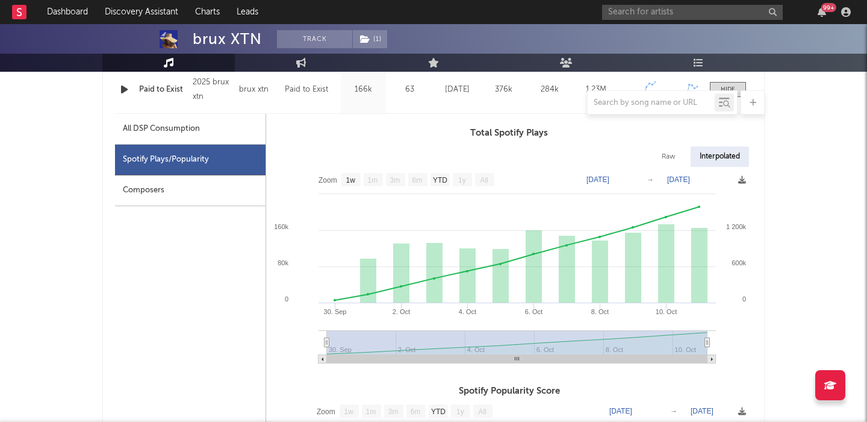
click at [659, 151] on div "Raw" at bounding box center [669, 156] width 32 height 20
select select "1w"
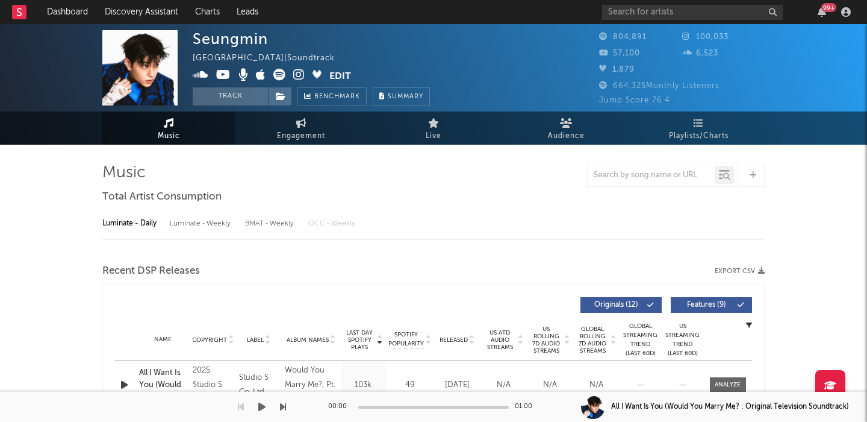
select select "6m"
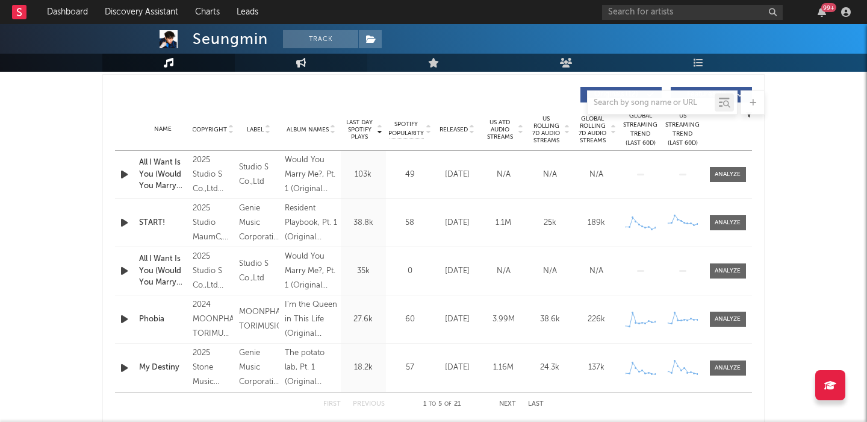
scroll to position [491, 0]
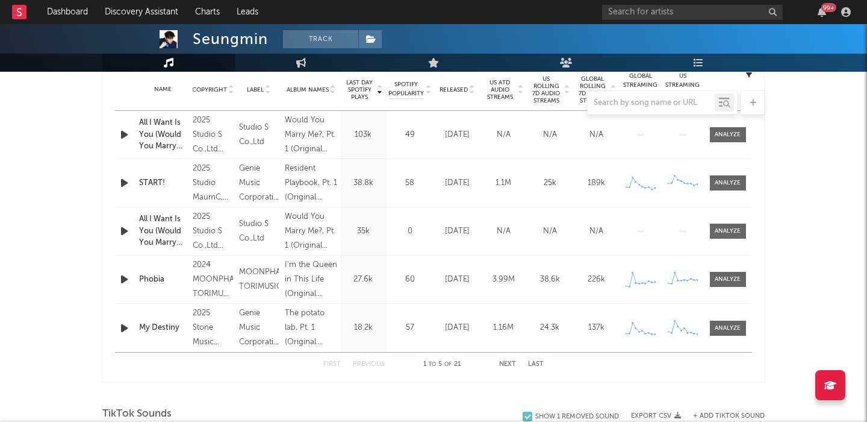
click at [123, 137] on icon "button" at bounding box center [124, 134] width 13 height 15
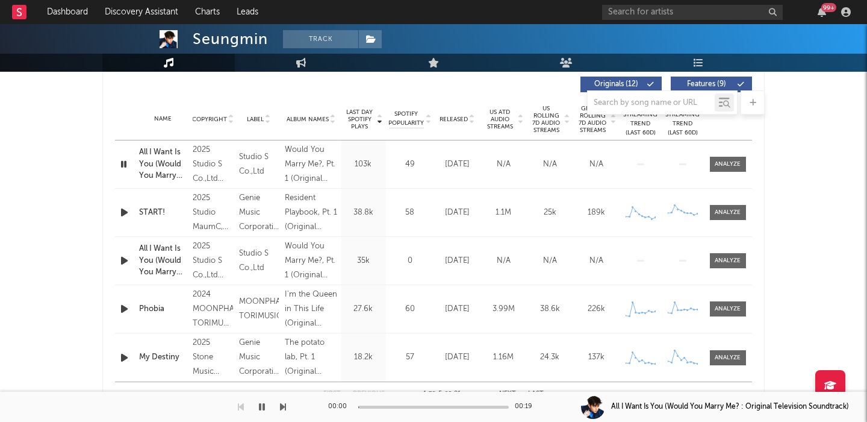
scroll to position [449, 0]
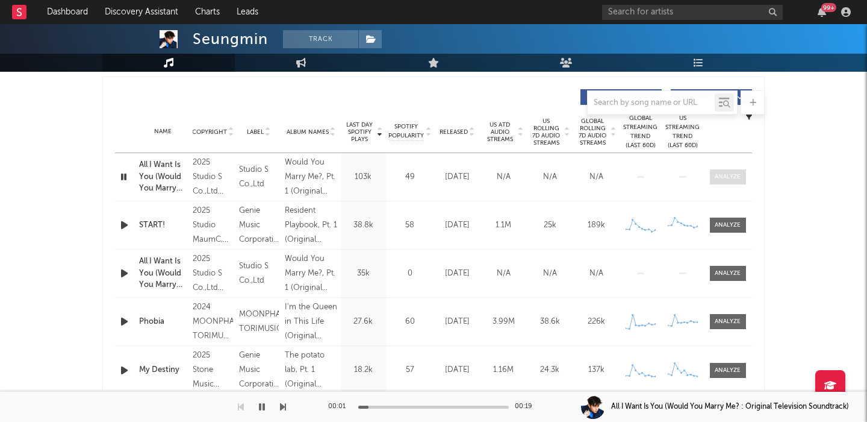
click at [731, 174] on div at bounding box center [728, 176] width 26 height 9
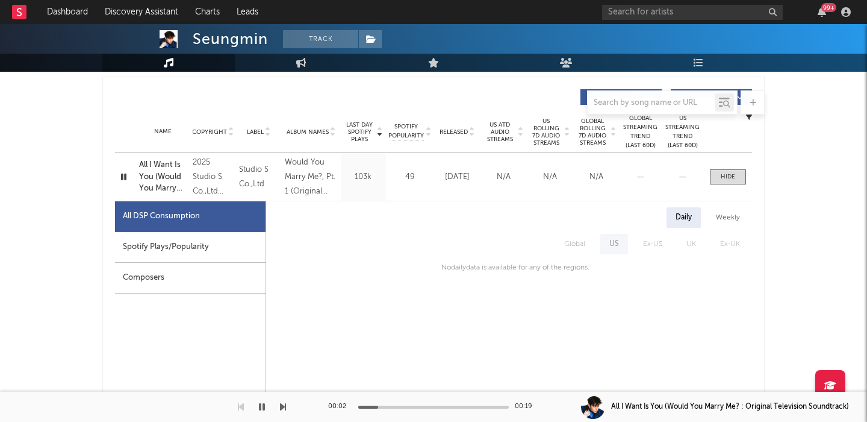
click at [210, 244] on div "Spotify Plays/Popularity" at bounding box center [190, 247] width 151 height 31
select select "1w"
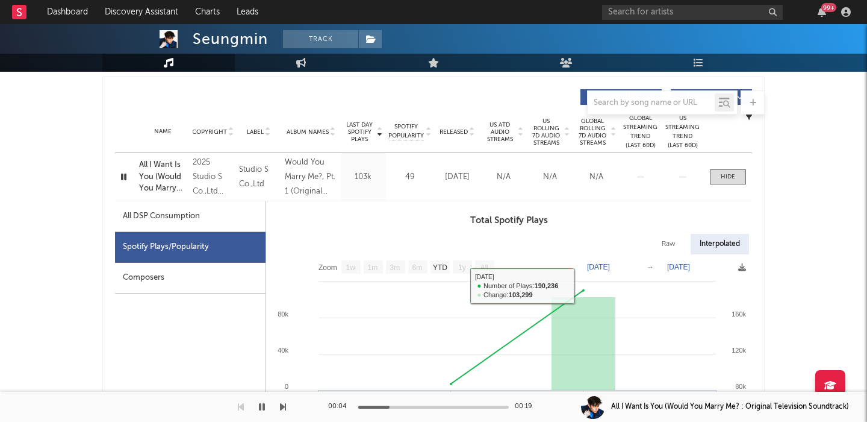
click at [678, 242] on div "Raw" at bounding box center [669, 244] width 32 height 20
select select "1w"
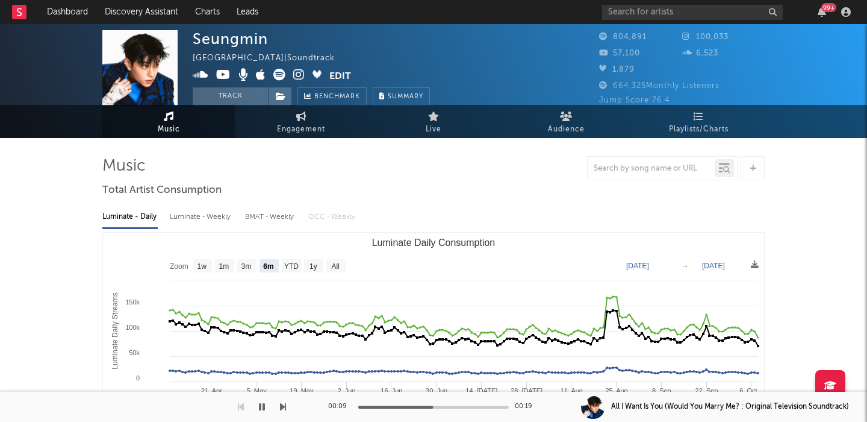
scroll to position [0, 0]
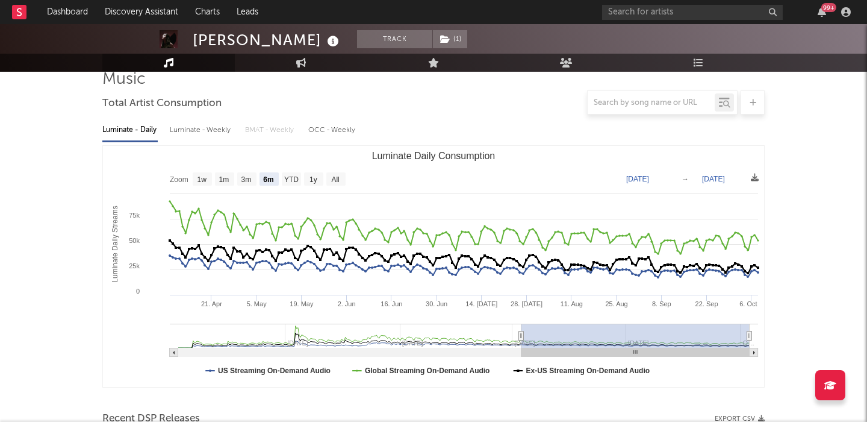
scroll to position [485, 0]
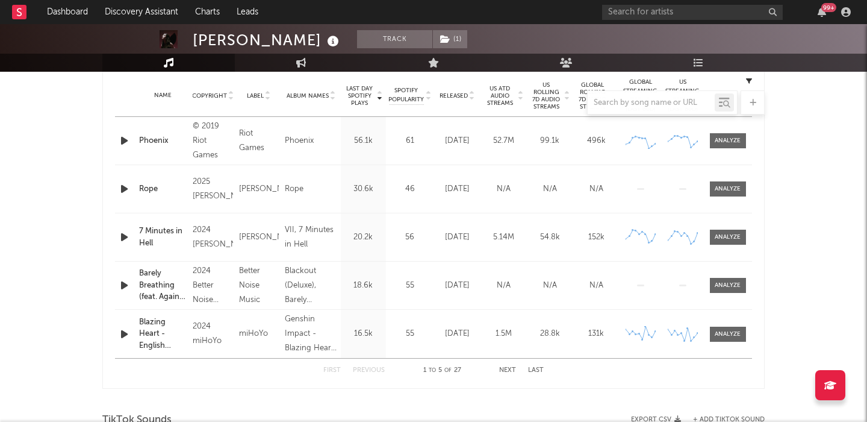
click at [123, 147] on icon "button" at bounding box center [124, 140] width 13 height 15
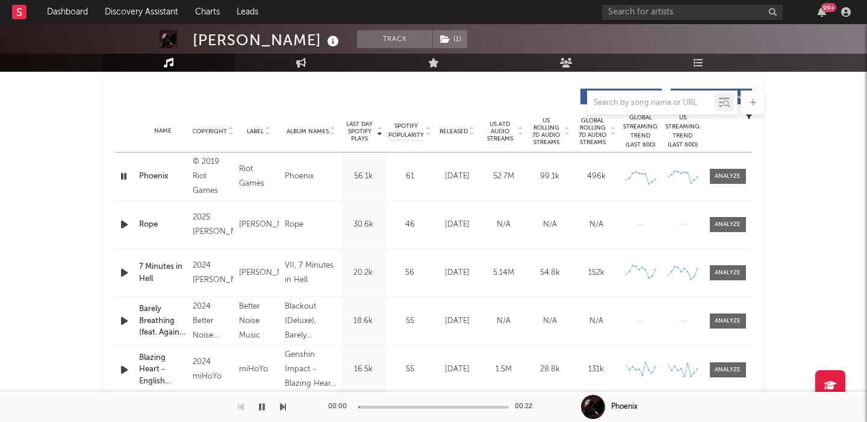
scroll to position [446, 0]
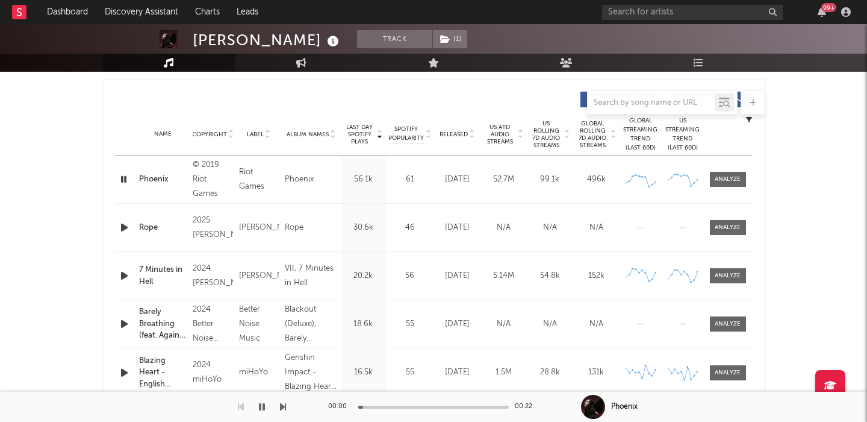
click at [459, 132] on span "Released" at bounding box center [454, 134] width 28 height 7
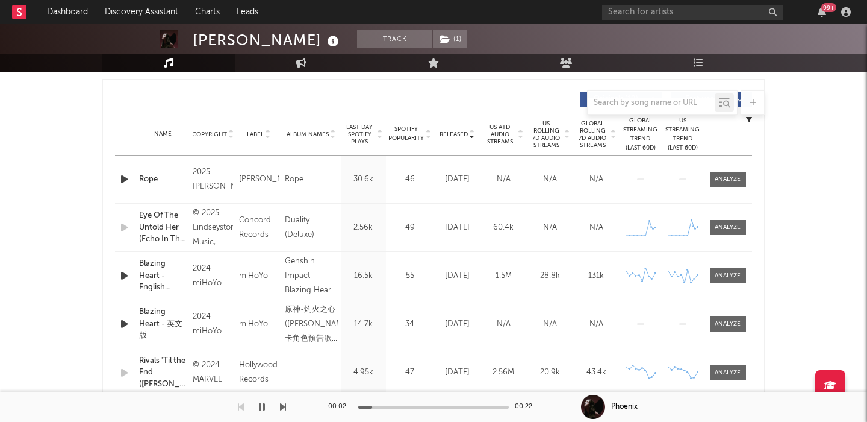
click at [134, 177] on div at bounding box center [125, 179] width 21 height 15
click at [130, 177] on icon "button" at bounding box center [124, 179] width 13 height 15
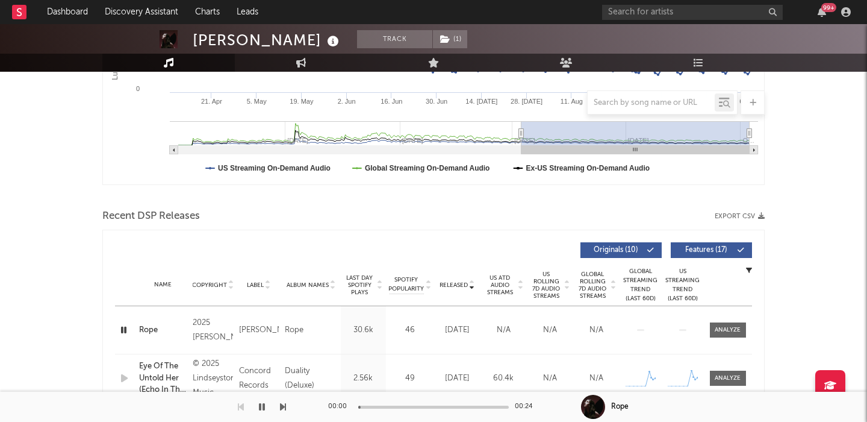
scroll to position [0, 0]
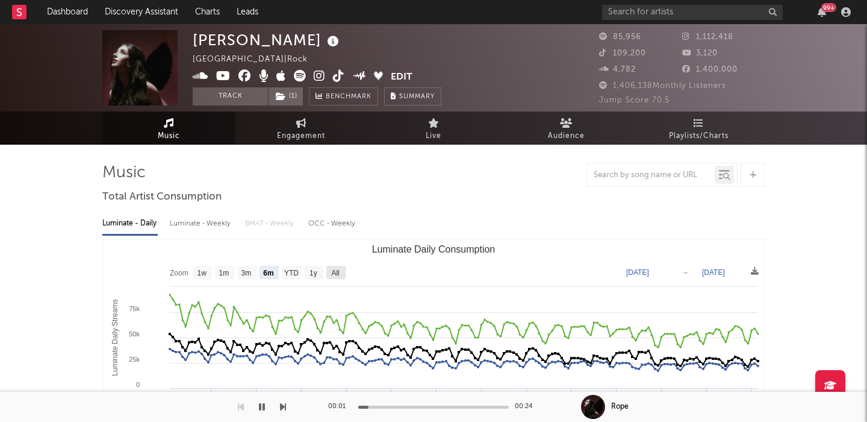
click at [339, 272] on text "All" at bounding box center [335, 273] width 8 height 8
select select "All"
type input "2024-07-07"
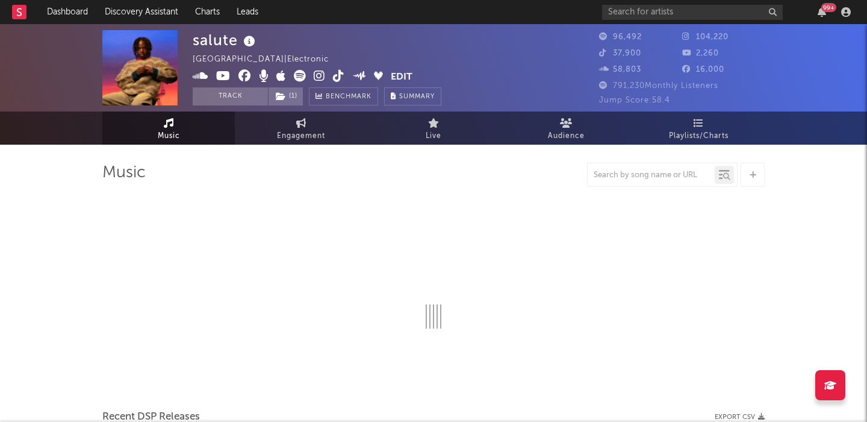
select select "6m"
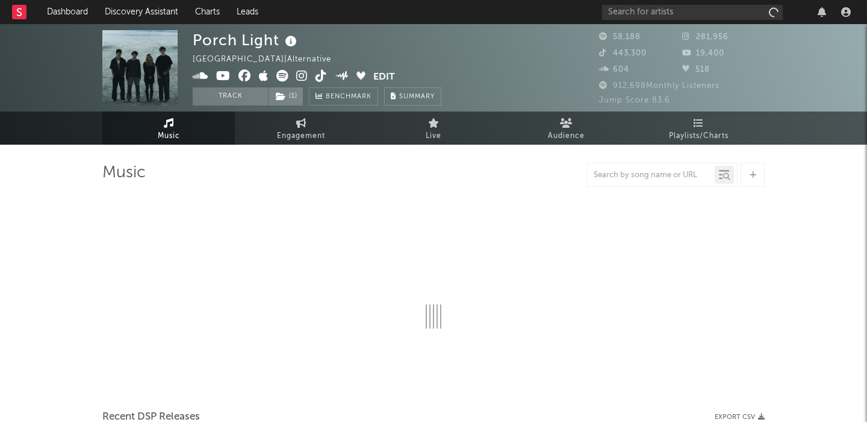
select select "6m"
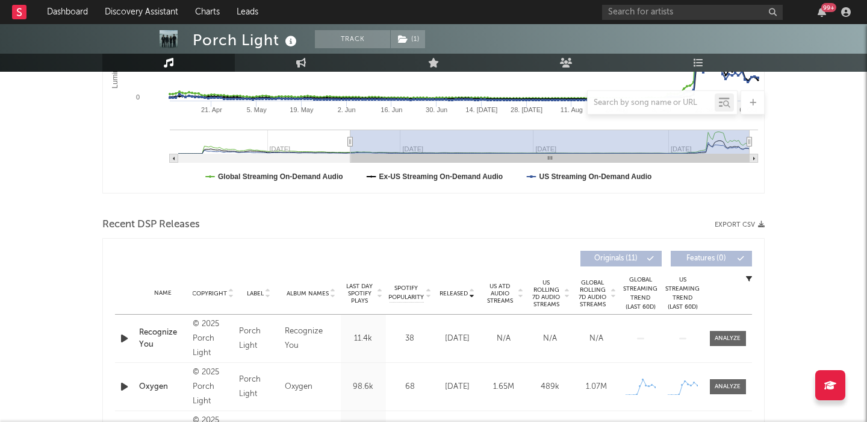
scroll to position [378, 0]
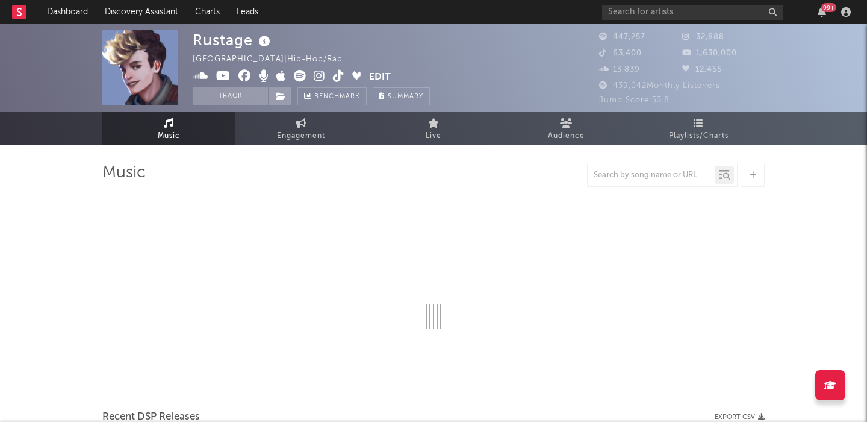
select select "6m"
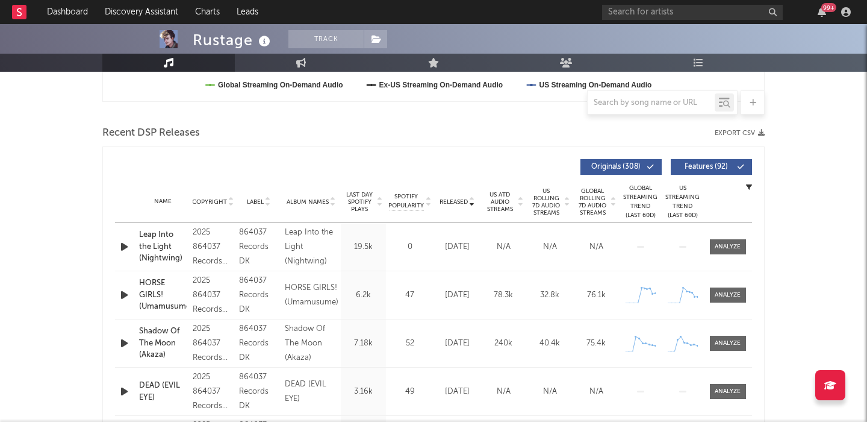
scroll to position [396, 0]
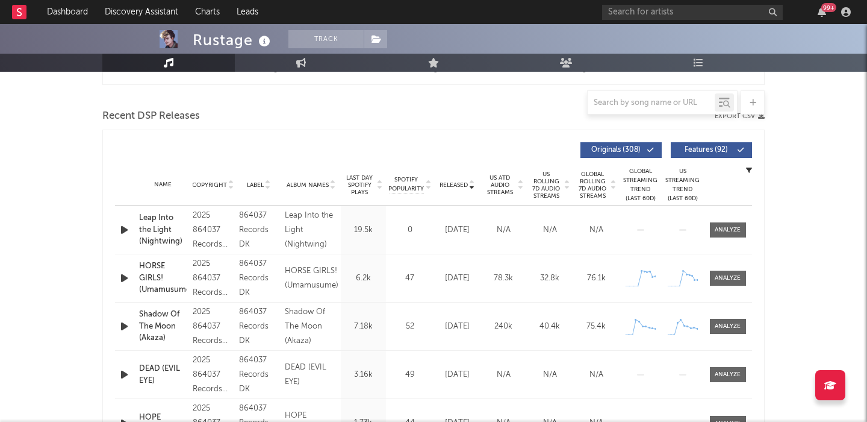
click at [372, 191] on span "Last Day Spotify Plays" at bounding box center [360, 185] width 32 height 22
click at [126, 231] on icon "button" at bounding box center [124, 229] width 13 height 15
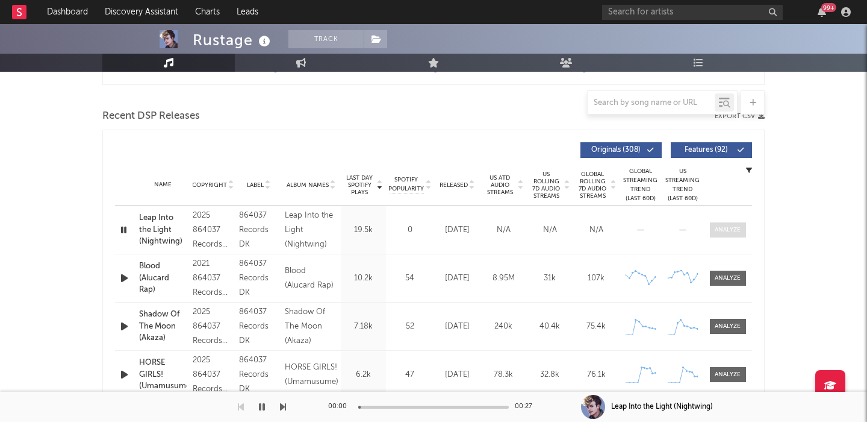
click at [732, 233] on div at bounding box center [728, 229] width 26 height 9
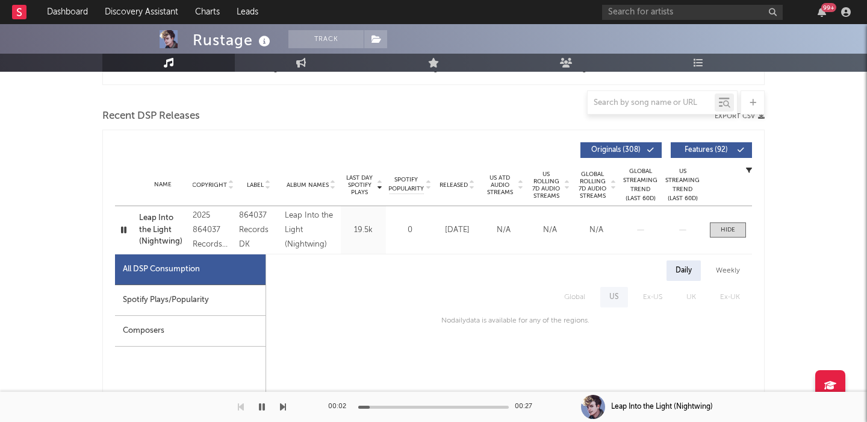
click at [207, 295] on div "Spotify Plays/Popularity" at bounding box center [190, 300] width 151 height 31
select select "1w"
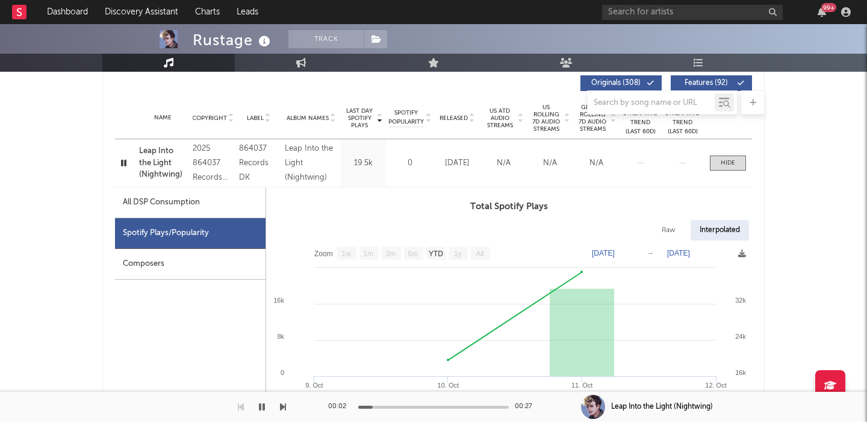
scroll to position [470, 0]
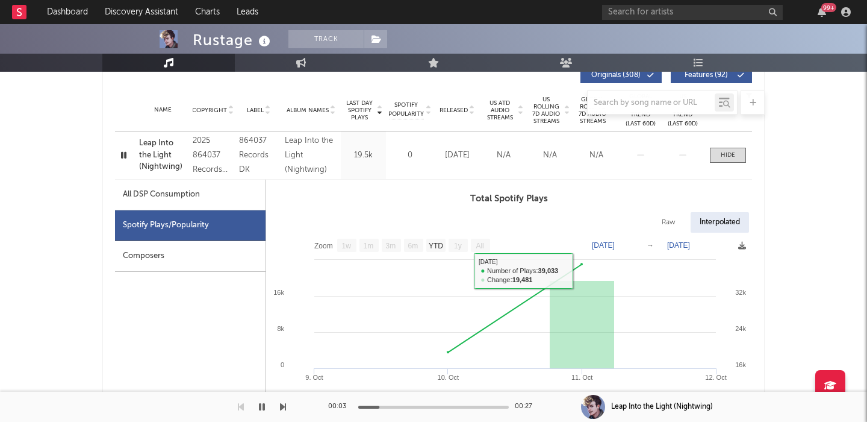
click at [668, 220] on div "Raw" at bounding box center [669, 222] width 32 height 20
select select "1w"
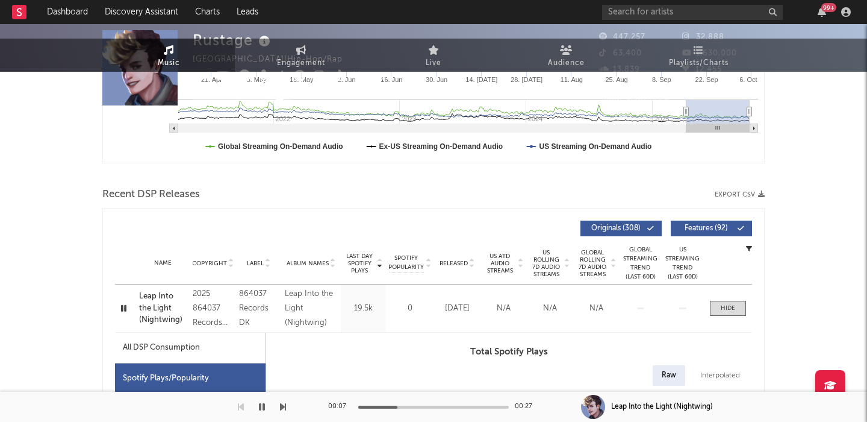
scroll to position [0, 0]
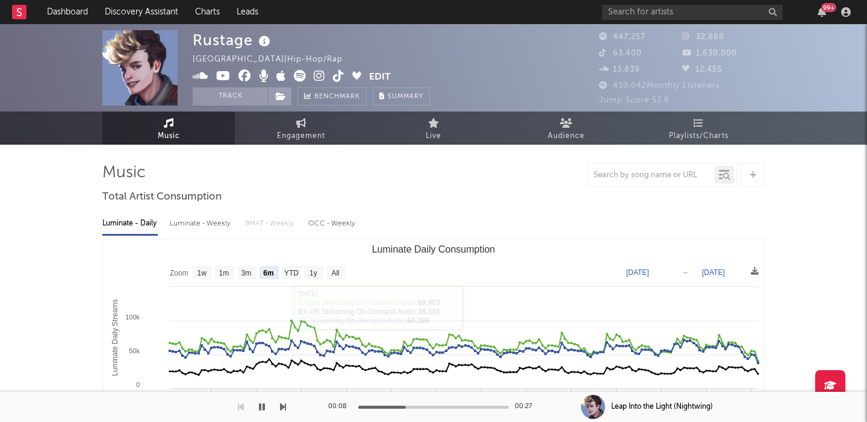
click at [318, 77] on icon at bounding box center [319, 76] width 11 height 12
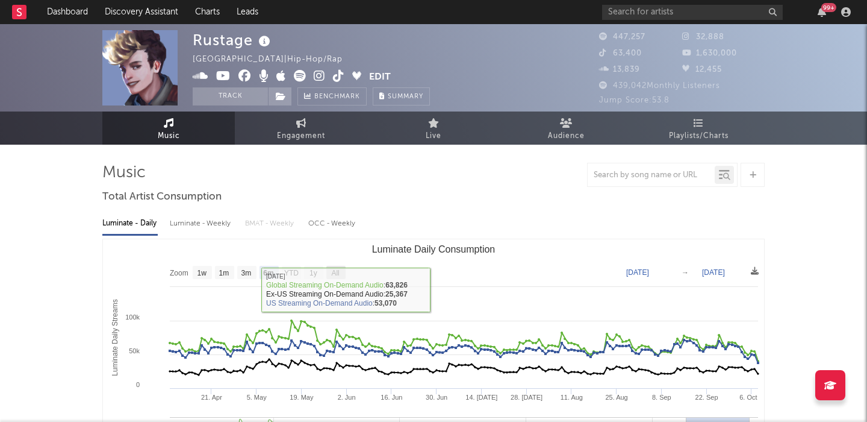
click at [339, 272] on text "All" at bounding box center [335, 273] width 8 height 8
select select "All"
type input "2021-03-31"
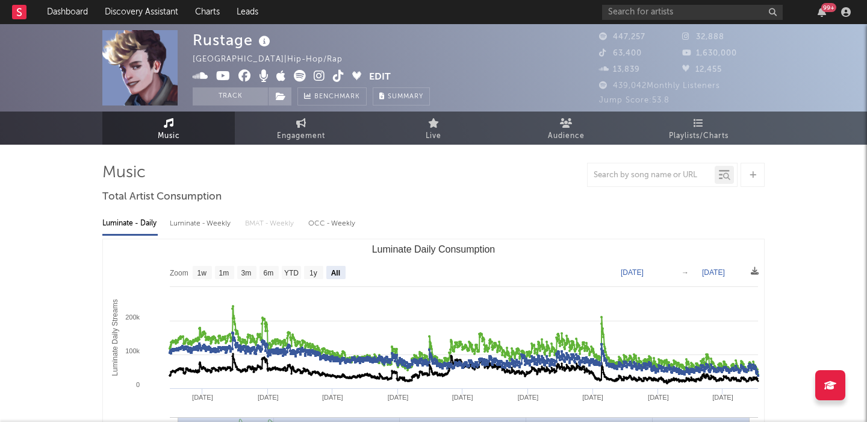
click at [221, 36] on div "Rustage" at bounding box center [233, 40] width 81 height 20
copy div "Rustage"
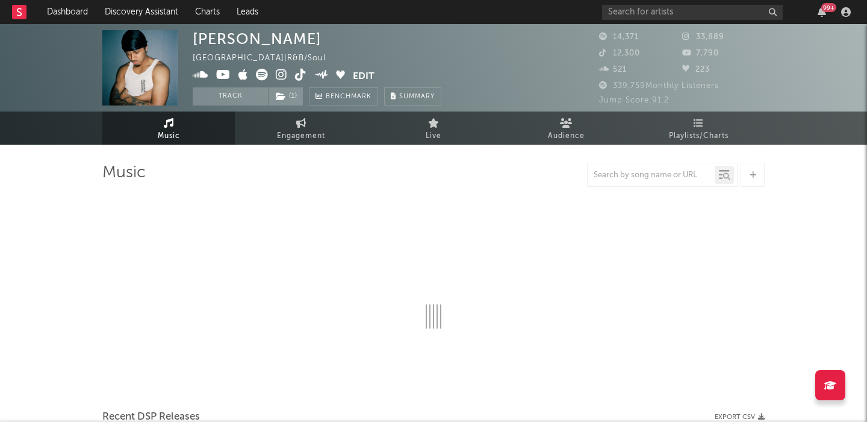
select select "6m"
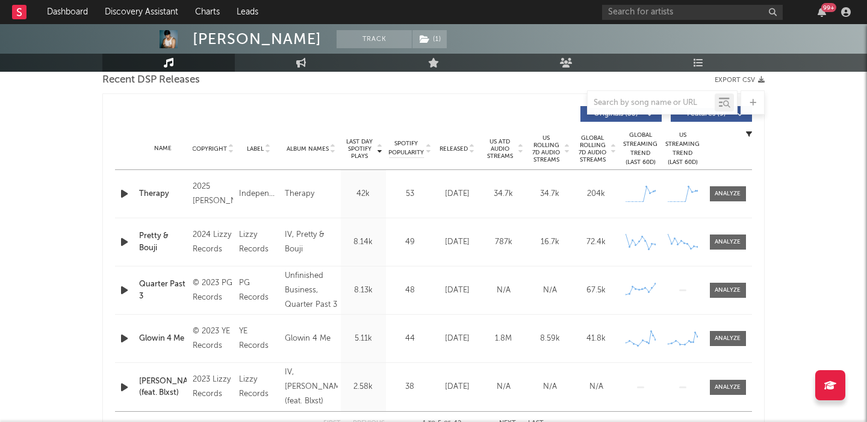
scroll to position [443, 0]
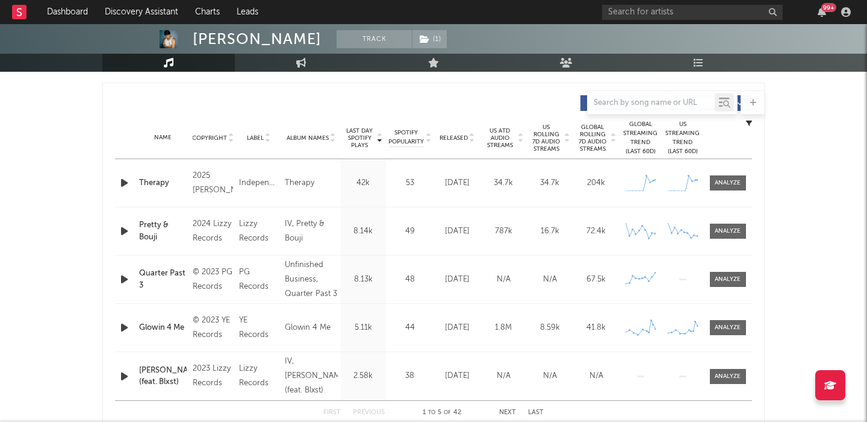
click at [122, 181] on icon "button" at bounding box center [124, 182] width 13 height 15
click at [546, 143] on span "US Rolling 7D Audio Streams" at bounding box center [546, 137] width 33 height 29
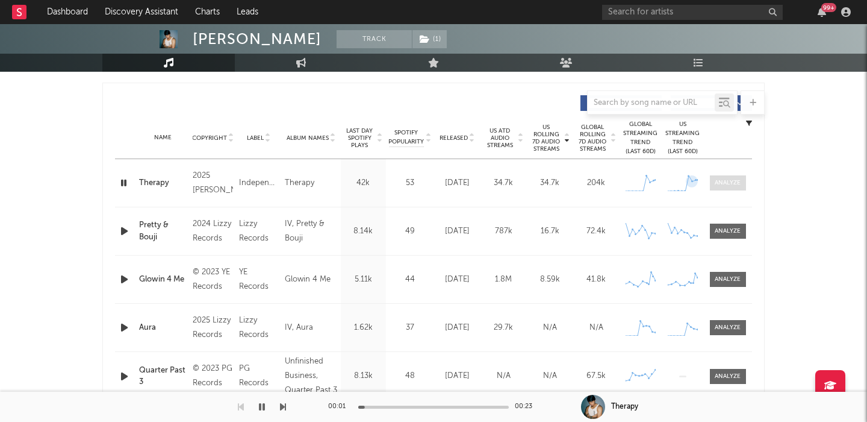
click at [712, 184] on span at bounding box center [728, 182] width 36 height 15
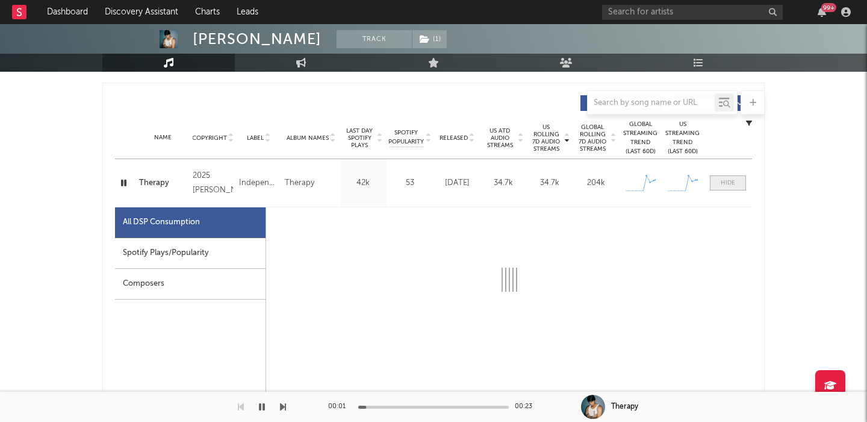
select select "1w"
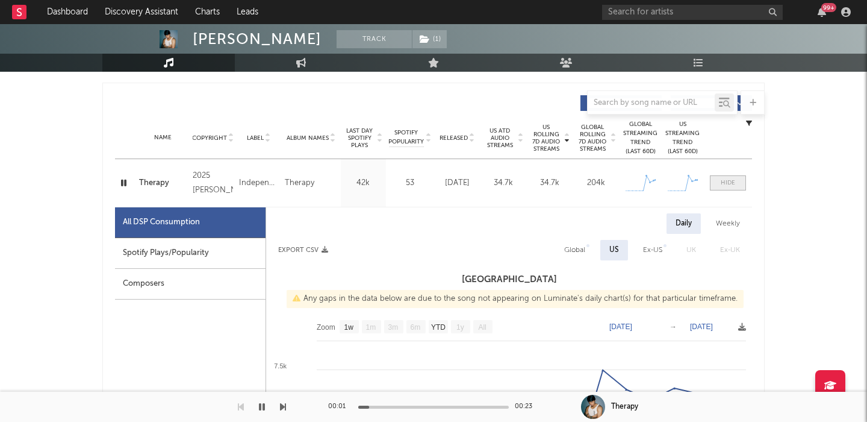
scroll to position [496, 0]
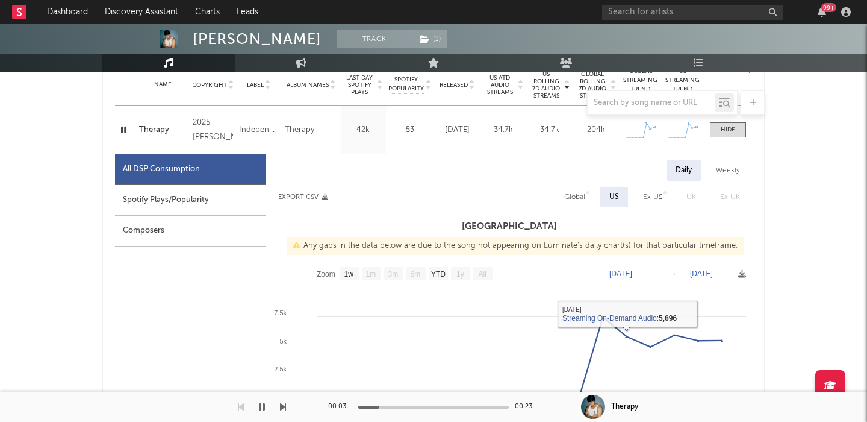
click at [576, 192] on div "Global" at bounding box center [574, 197] width 21 height 14
select select "1w"
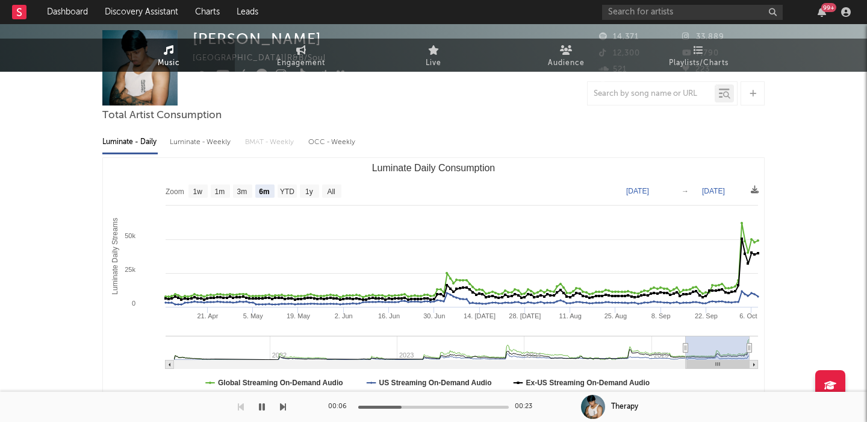
scroll to position [0, 0]
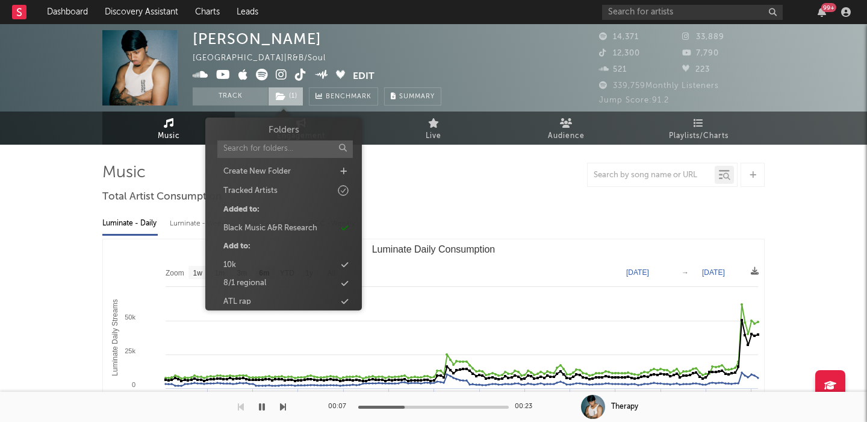
click at [289, 89] on span "( 1 )" at bounding box center [286, 96] width 36 height 18
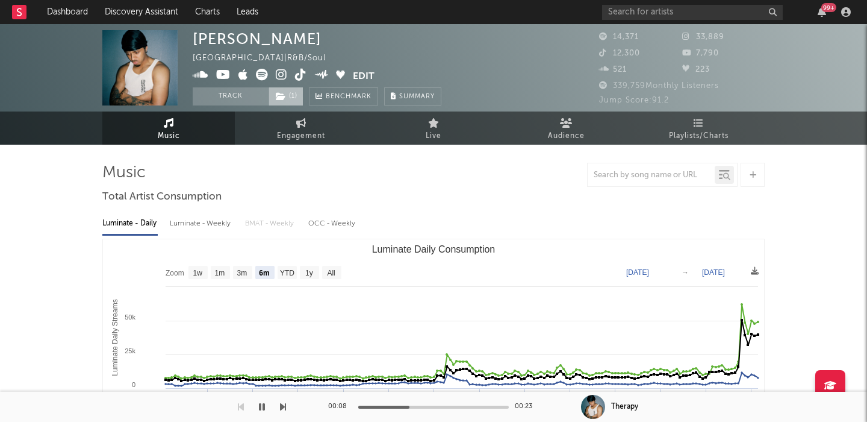
click at [293, 96] on span "( 1 )" at bounding box center [286, 96] width 36 height 18
click at [331, 270] on text "All" at bounding box center [331, 273] width 8 height 8
select select "All"
type input "2021-03-31"
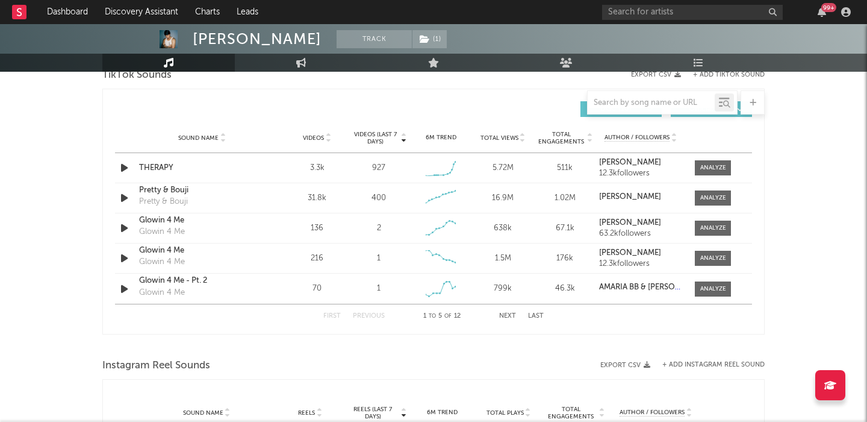
scroll to position [1403, 0]
click at [698, 173] on span at bounding box center [713, 167] width 36 height 15
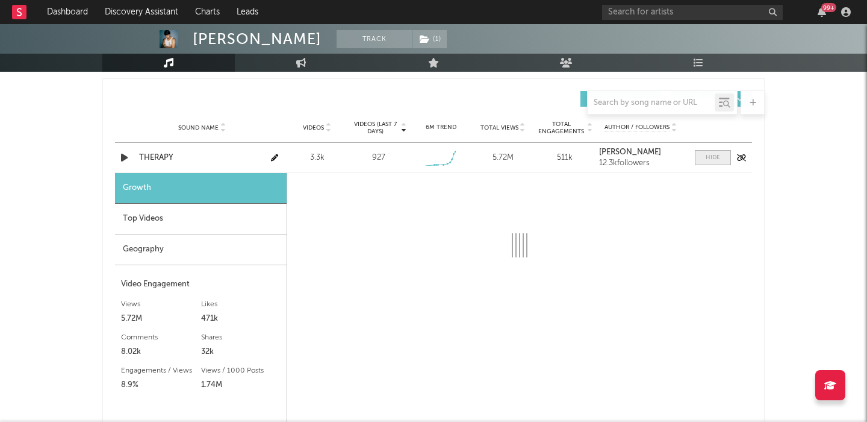
select select "1w"
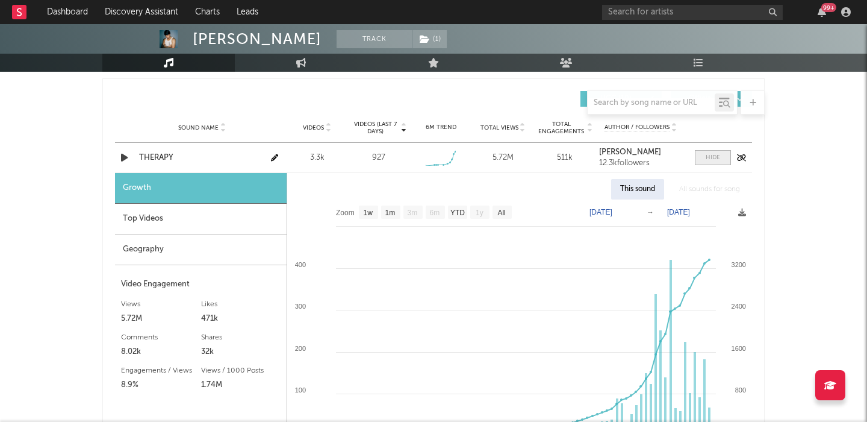
scroll to position [1429, 0]
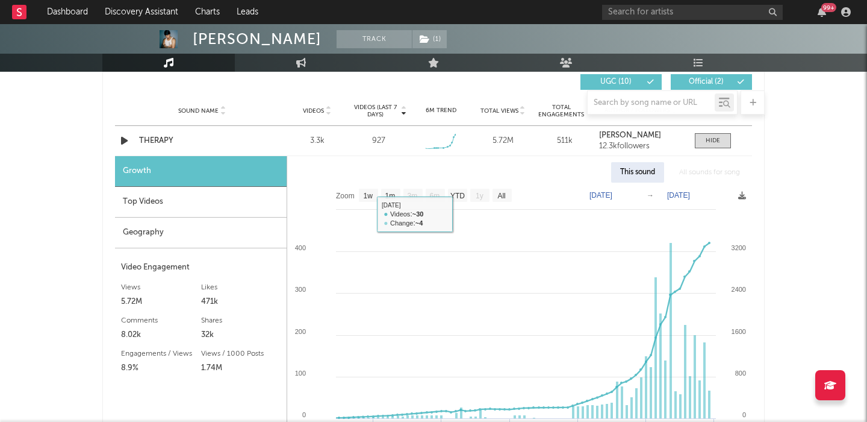
click at [226, 199] on div "Top Videos" at bounding box center [201, 202] width 172 height 31
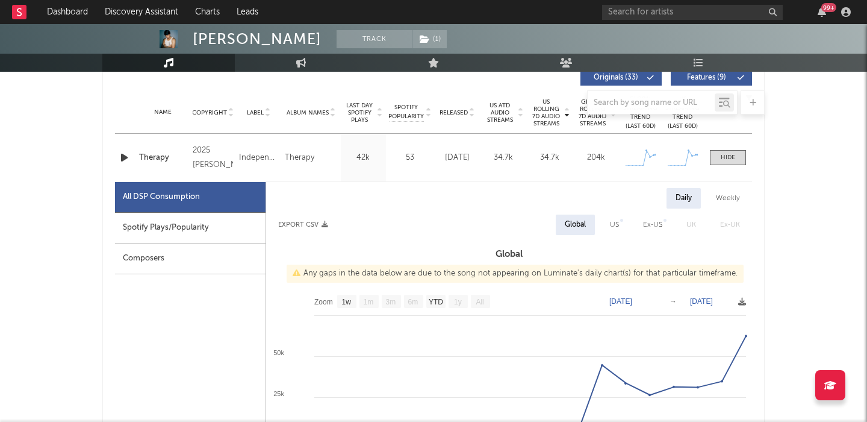
scroll to position [482, 0]
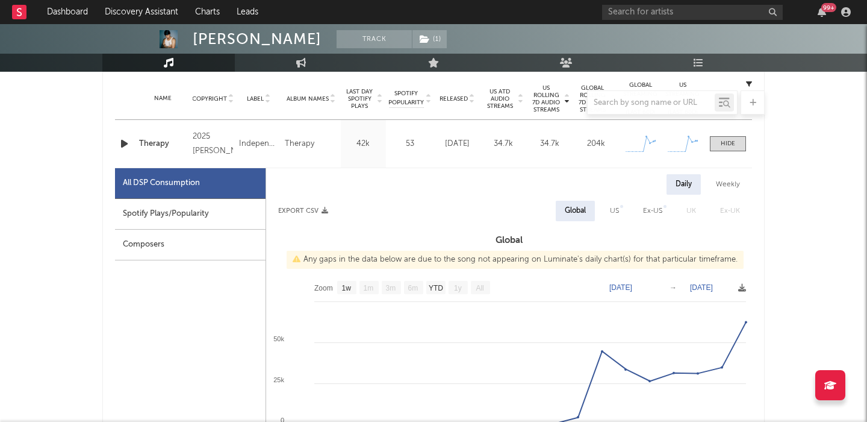
click at [199, 214] on div "Spotify Plays/Popularity" at bounding box center [190, 214] width 151 height 31
select select "1w"
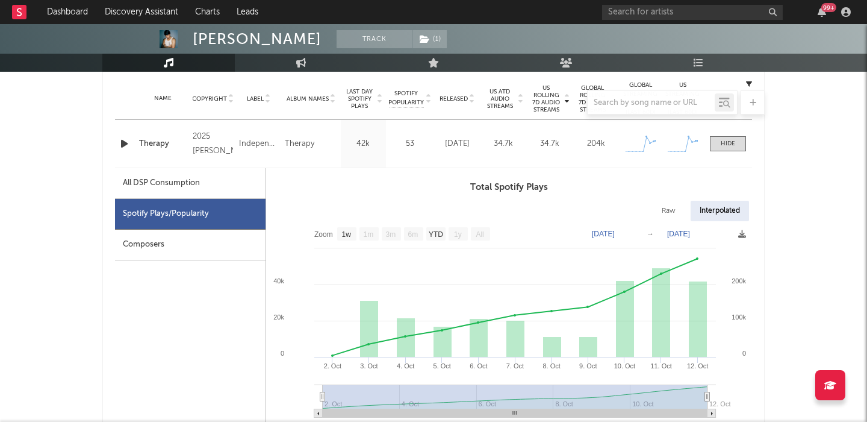
click at [682, 214] on div "Raw" at bounding box center [669, 211] width 32 height 20
select select "1w"
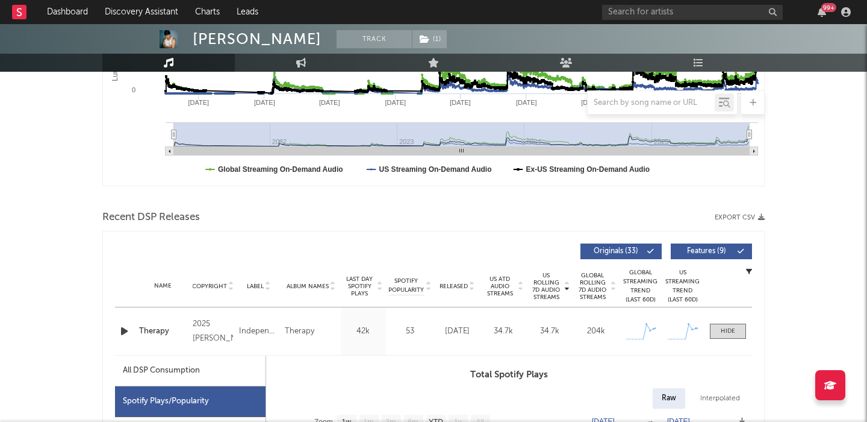
scroll to position [0, 0]
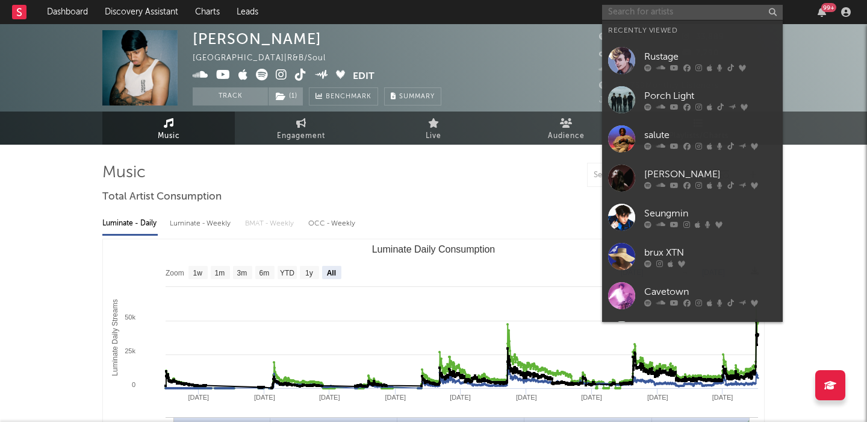
click at [661, 9] on input "text" at bounding box center [692, 12] width 181 height 15
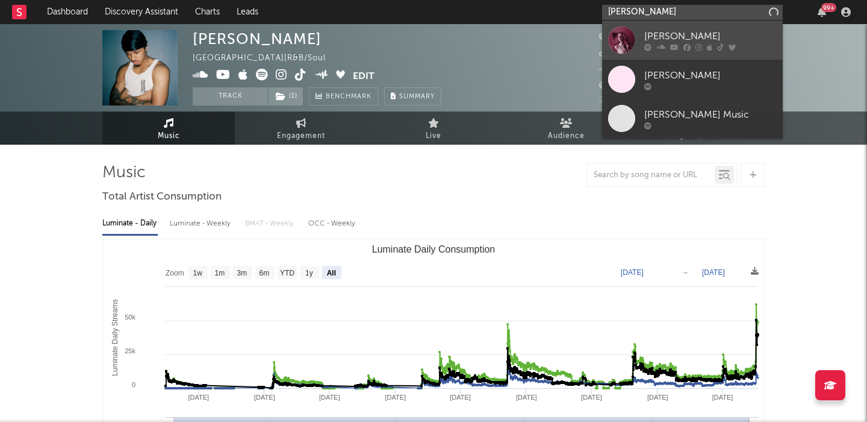
type input "haley joelle"
click at [693, 54] on link "Haley Joelle" at bounding box center [692, 39] width 181 height 39
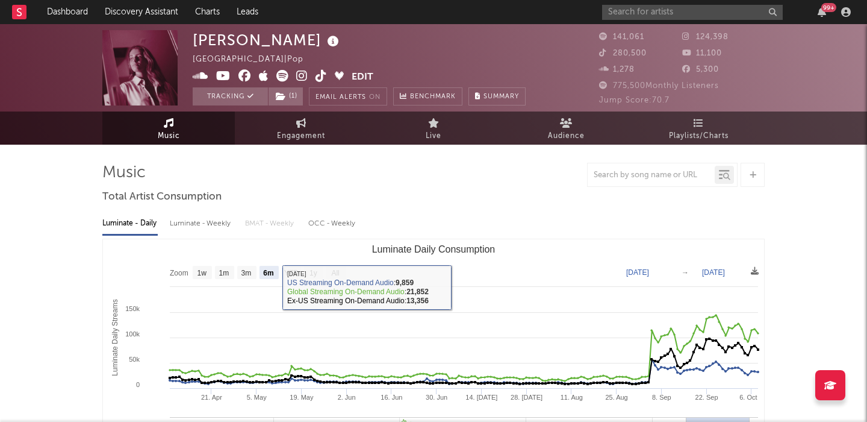
click at [344, 273] on rect "Luminate Daily Consumption" at bounding box center [335, 272] width 19 height 13
select select "All"
type input "2021-03-31"
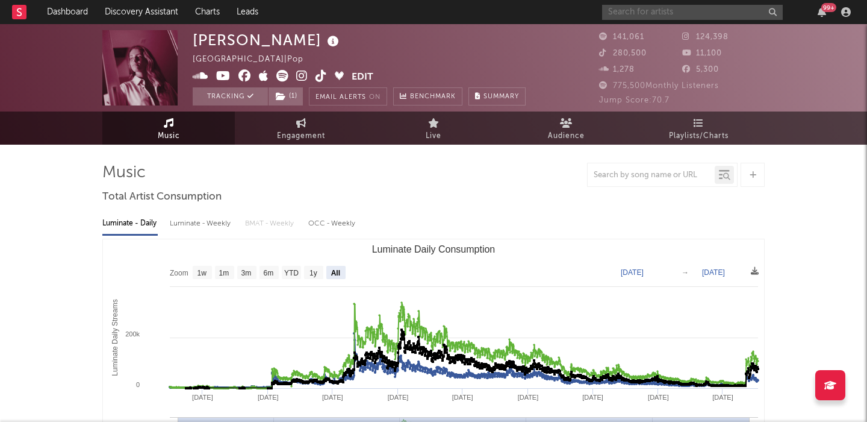
click at [626, 9] on input "text" at bounding box center [692, 12] width 181 height 15
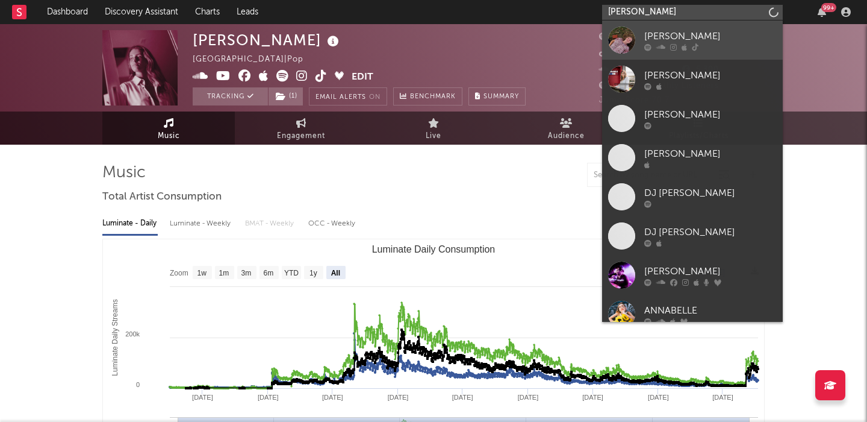
type input "annabelle dinda"
click at [696, 48] on icon at bounding box center [695, 46] width 7 height 7
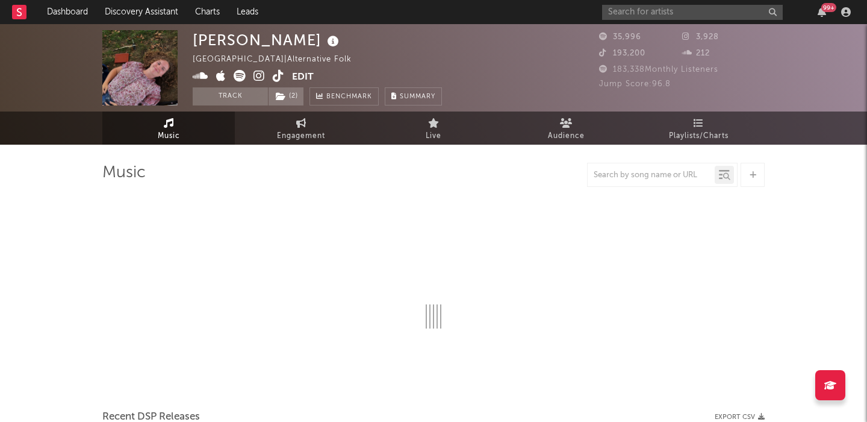
select select "1w"
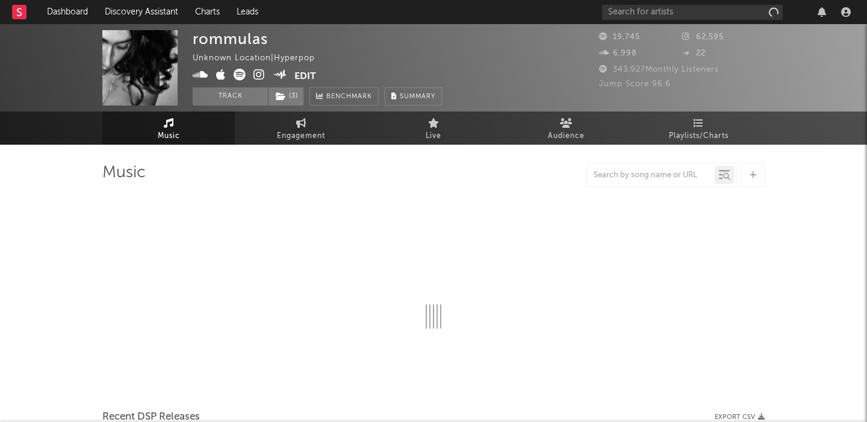
select select "1w"
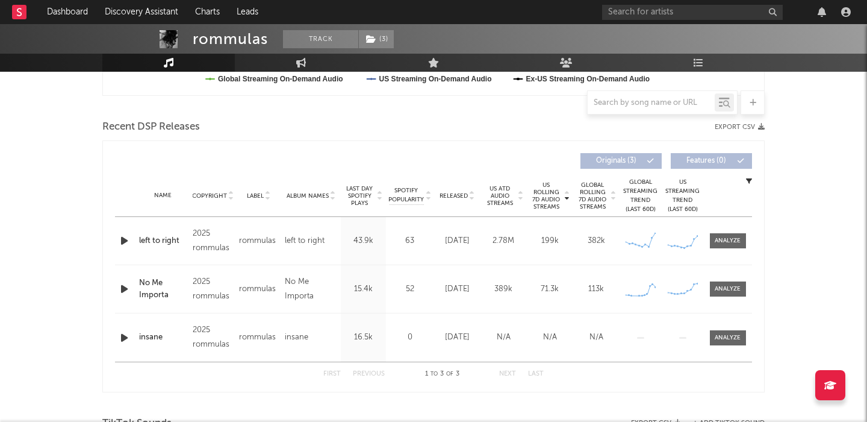
scroll to position [385, 0]
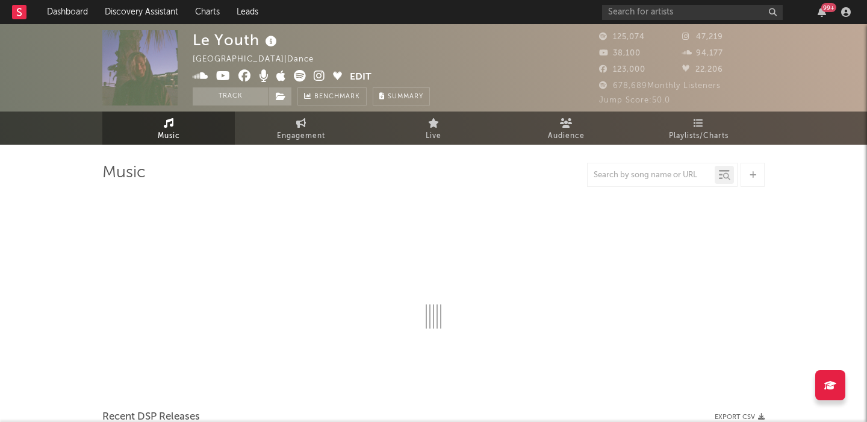
select select "6m"
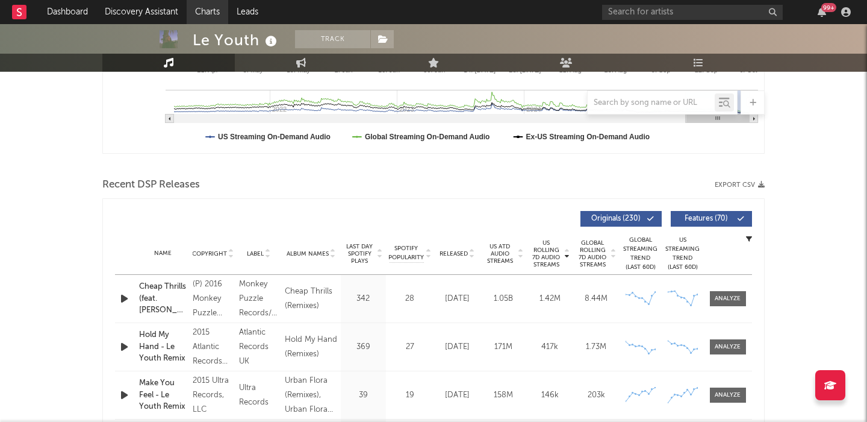
scroll to position [395, 0]
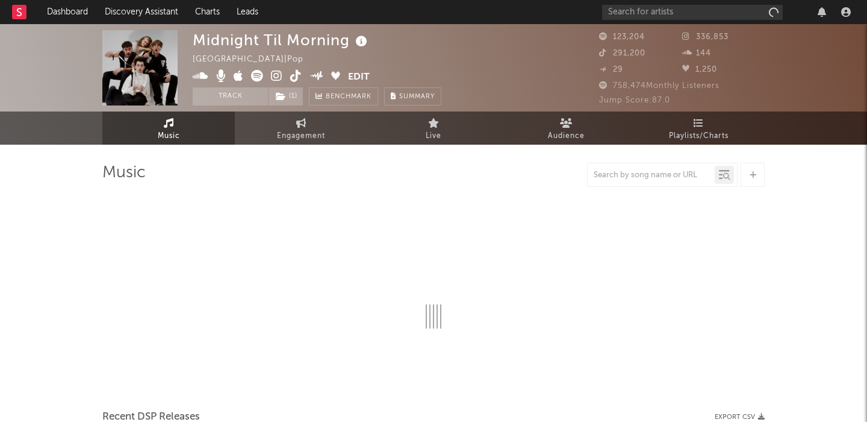
select select "1w"
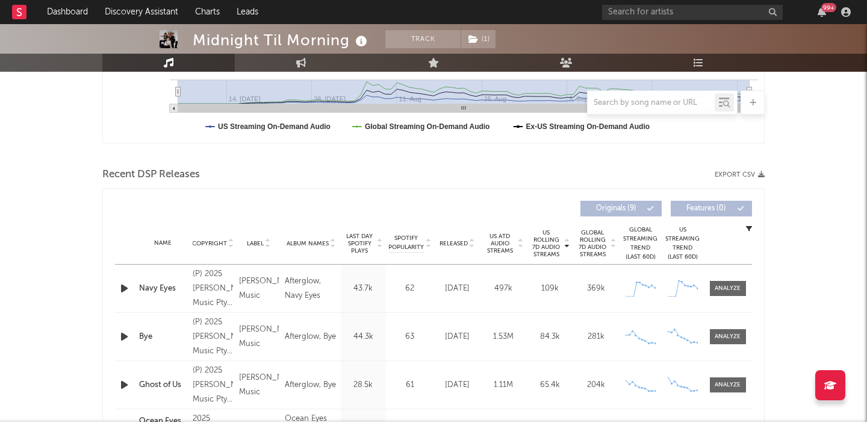
scroll to position [341, 0]
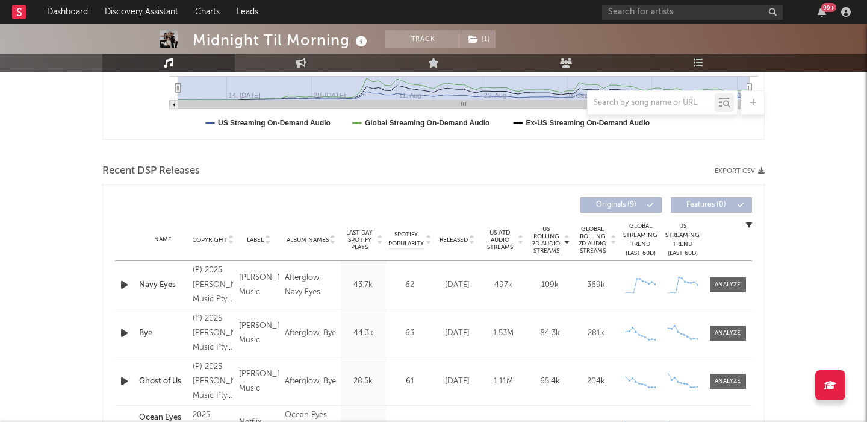
click at [449, 237] on span "Released" at bounding box center [454, 239] width 28 height 7
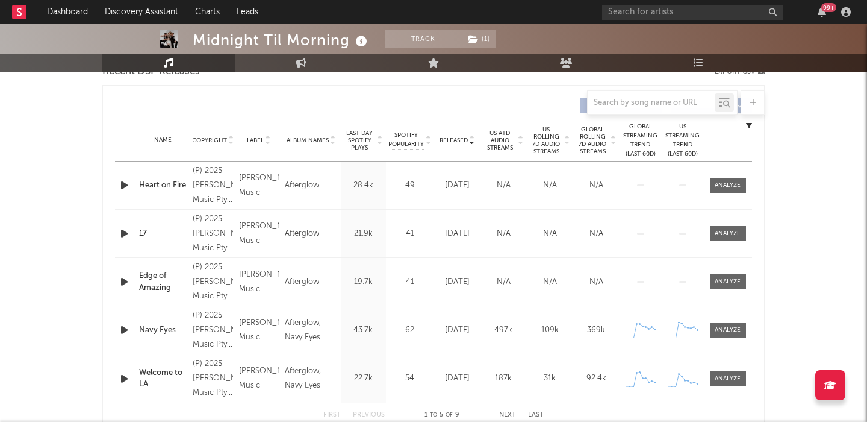
scroll to position [446, 0]
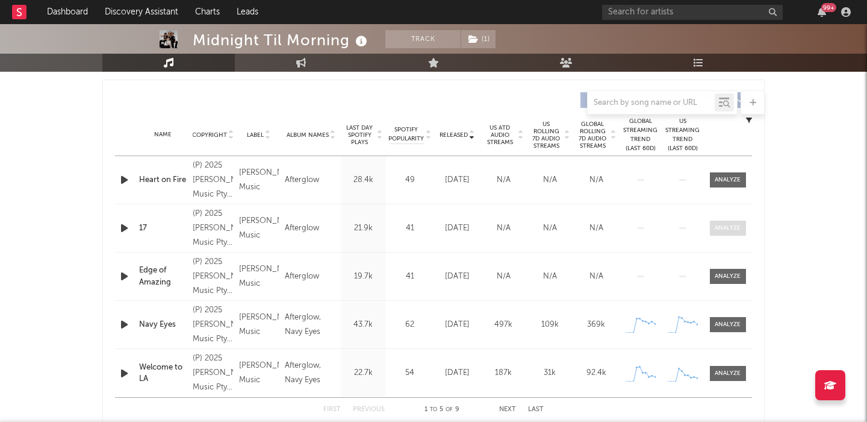
click at [729, 229] on div at bounding box center [728, 227] width 26 height 9
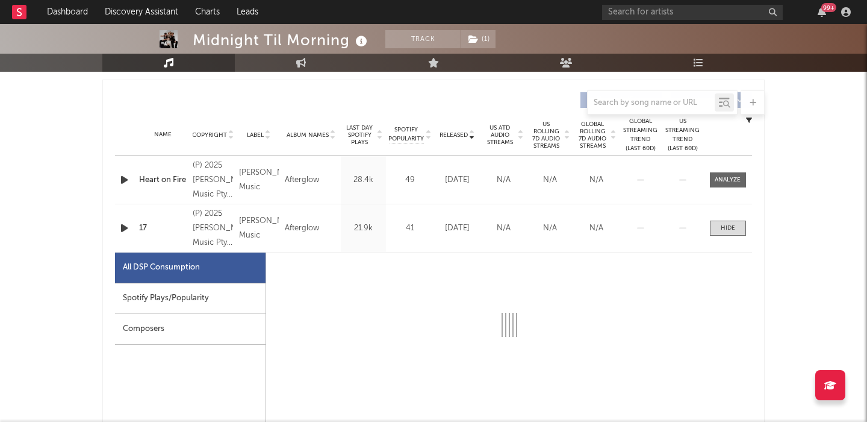
select select "1w"
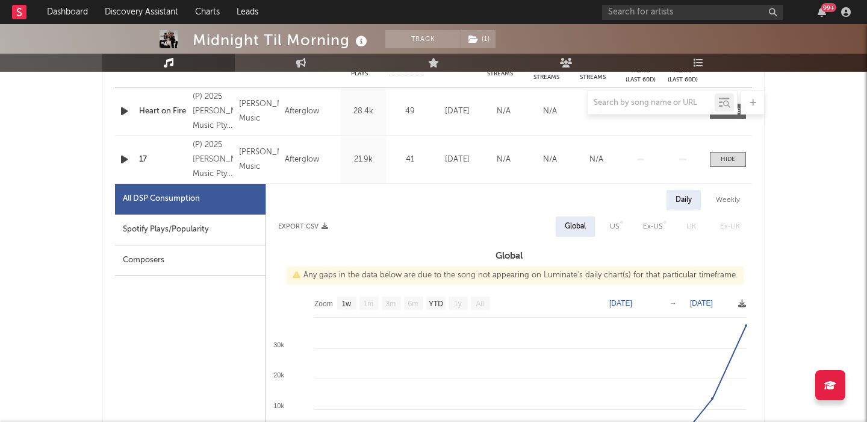
scroll to position [527, 0]
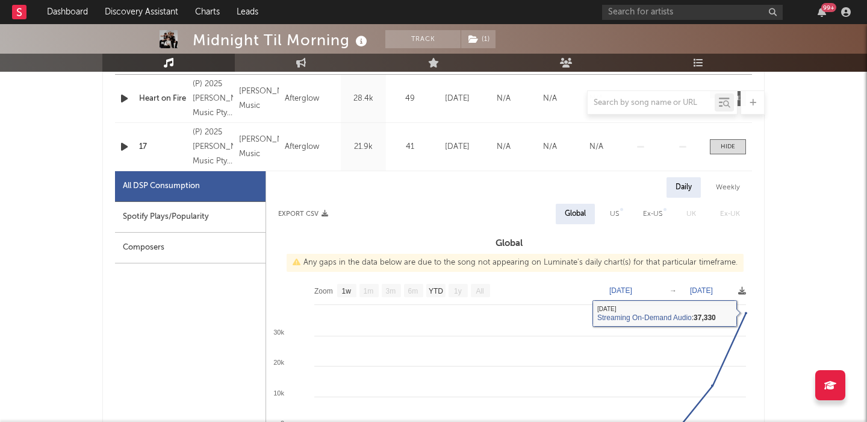
click at [609, 205] on div "US" at bounding box center [614, 214] width 27 height 20
select select "1w"
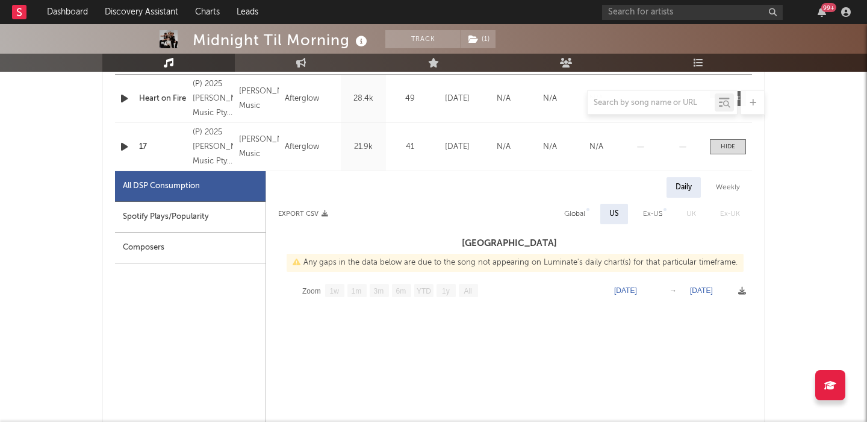
click at [219, 213] on div "Spotify Plays/Popularity" at bounding box center [190, 217] width 151 height 31
select select "1w"
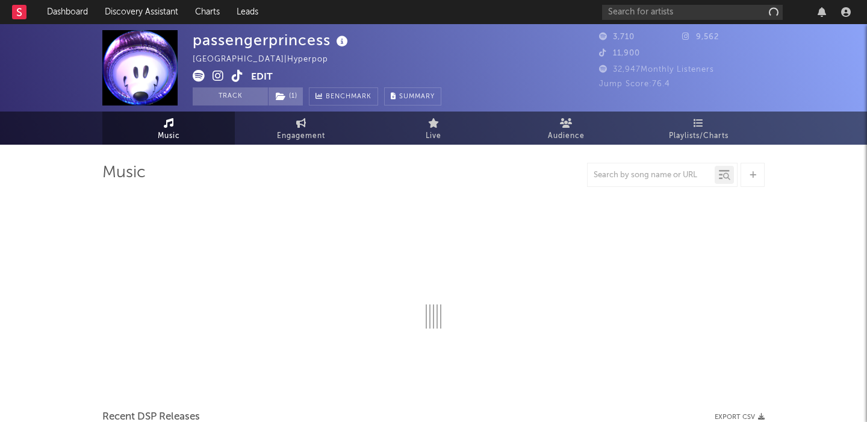
select select "1w"
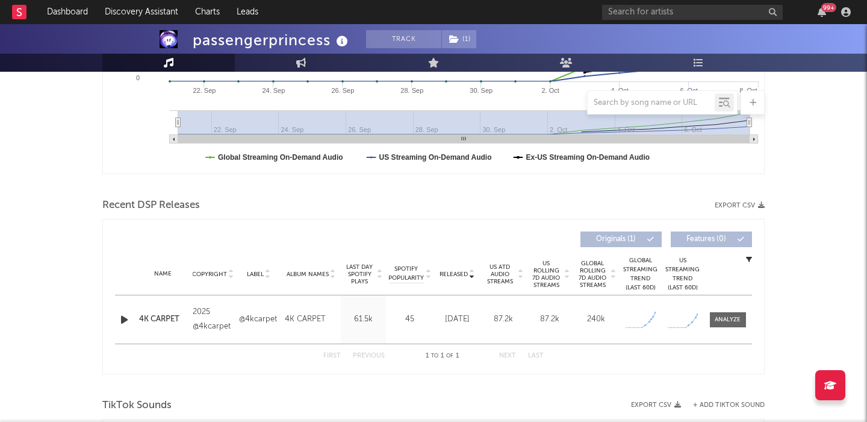
scroll to position [520, 0]
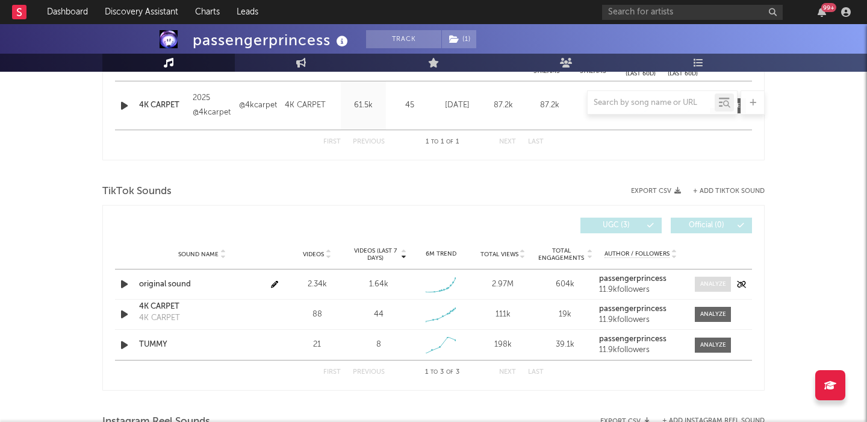
click at [707, 283] on div at bounding box center [714, 283] width 26 height 9
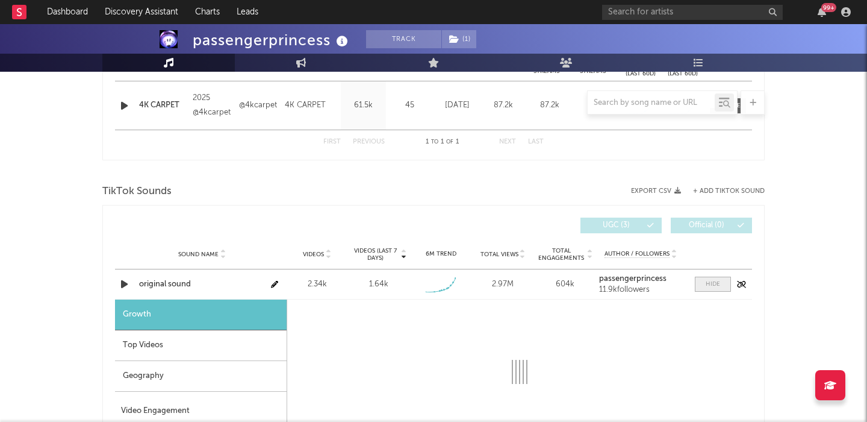
select select "1w"
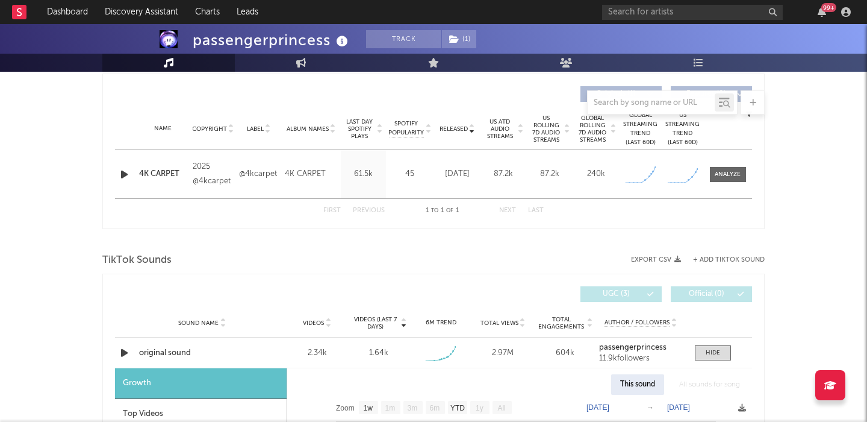
scroll to position [431, 0]
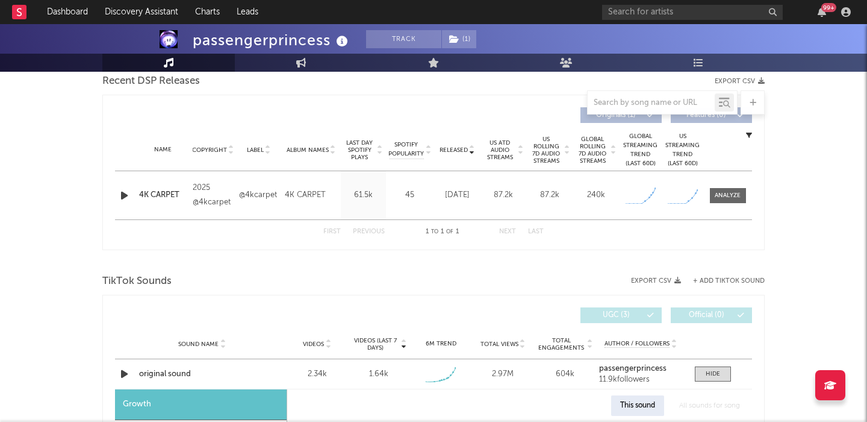
click at [723, 204] on div "Name 4K CARPET Copyright 2025 @4kcarpet Label @4kcarpet Album Names 4K CARPET C…" at bounding box center [433, 195] width 637 height 48
click at [723, 196] on div at bounding box center [728, 195] width 26 height 9
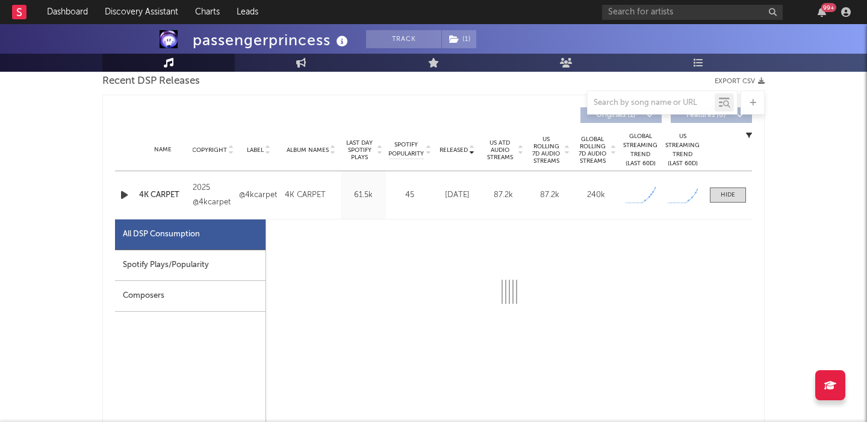
select select "1w"
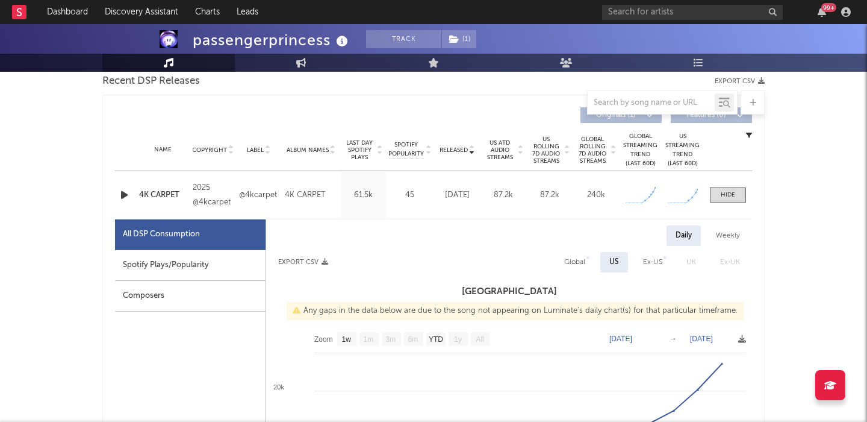
click at [151, 269] on div "Spotify Plays/Popularity" at bounding box center [190, 265] width 151 height 31
select select "1w"
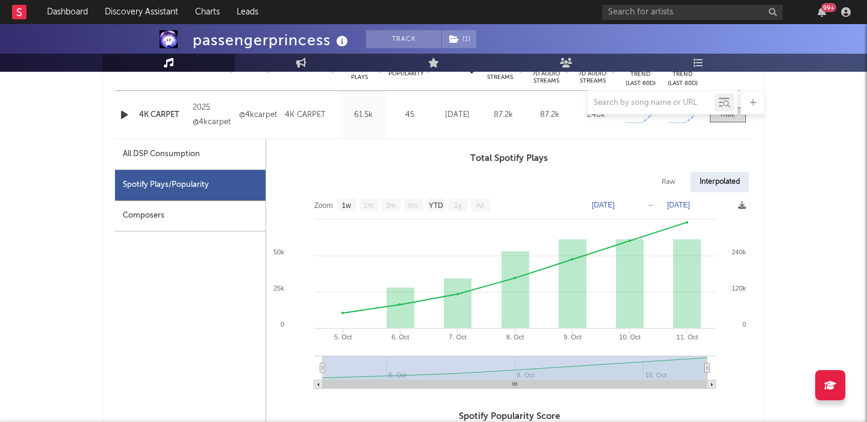
scroll to position [517, 0]
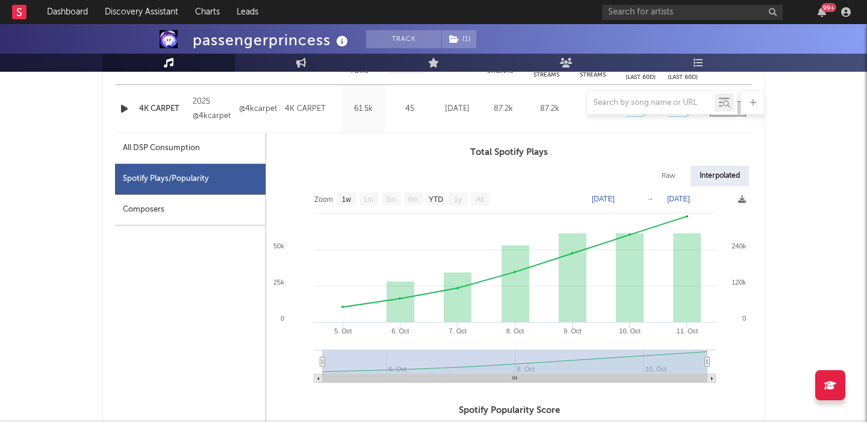
click at [663, 177] on div "Raw" at bounding box center [669, 176] width 32 height 20
select select "1w"
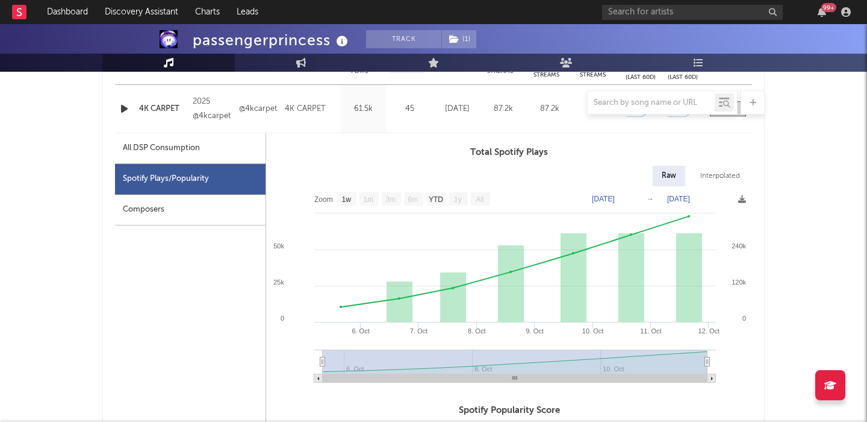
click at [296, 34] on div "passengerprincess" at bounding box center [272, 40] width 158 height 20
copy div "passengerprincess"
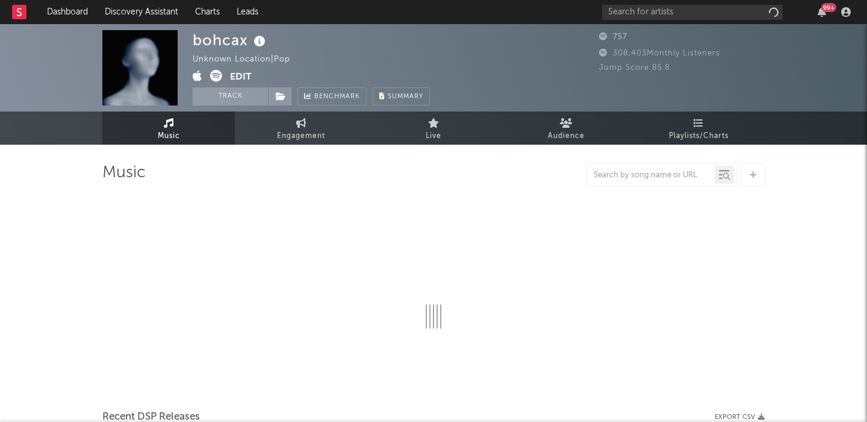
select select "1w"
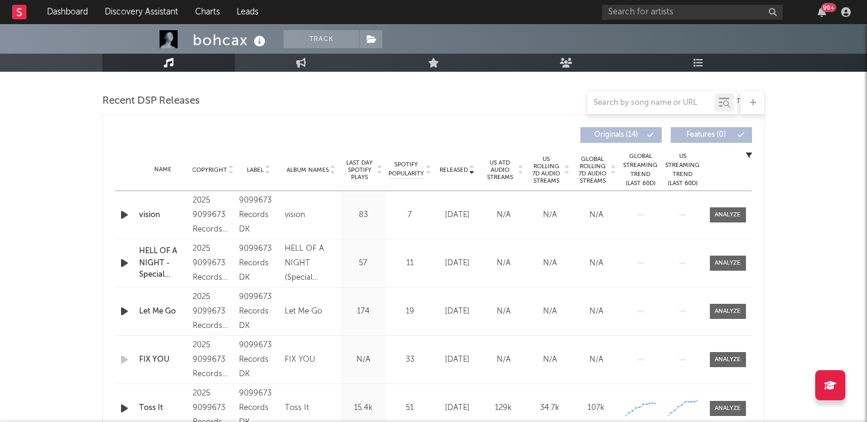
scroll to position [385, 0]
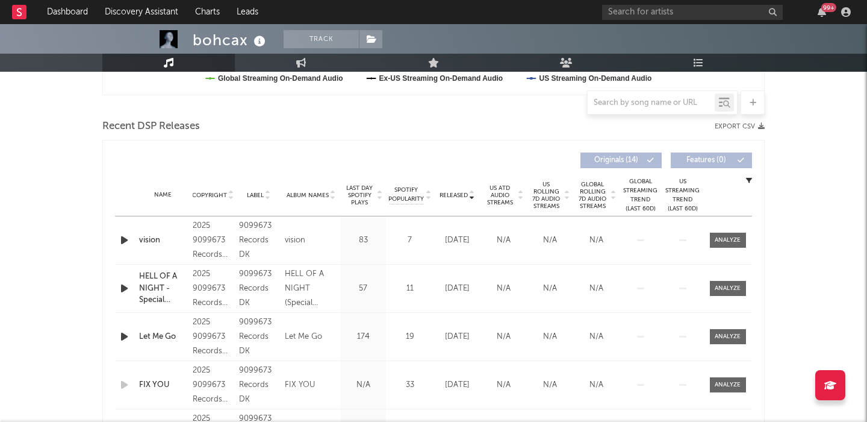
click at [549, 186] on span "US Rolling 7D Audio Streams" at bounding box center [546, 195] width 33 height 29
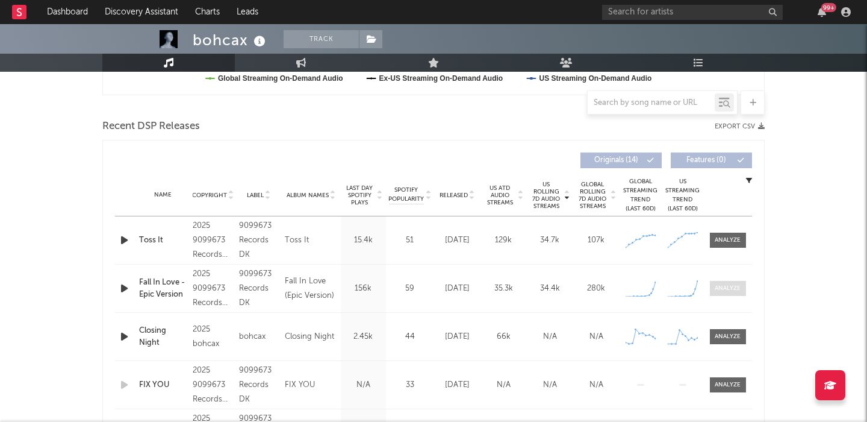
click at [728, 284] on div at bounding box center [728, 288] width 26 height 9
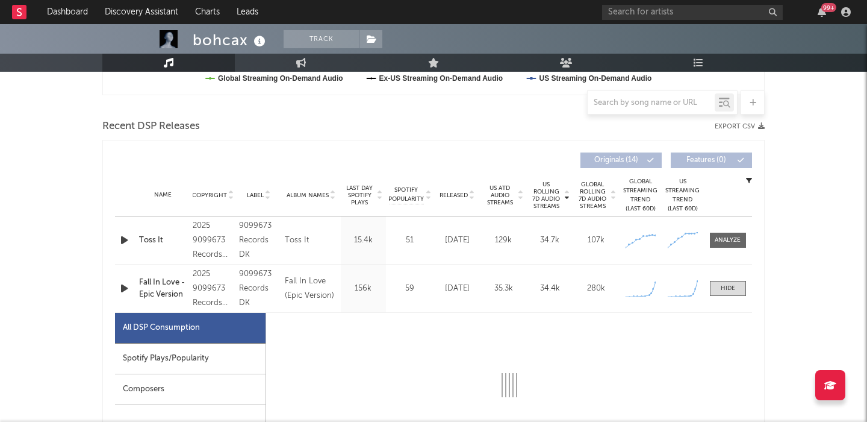
select select "1w"
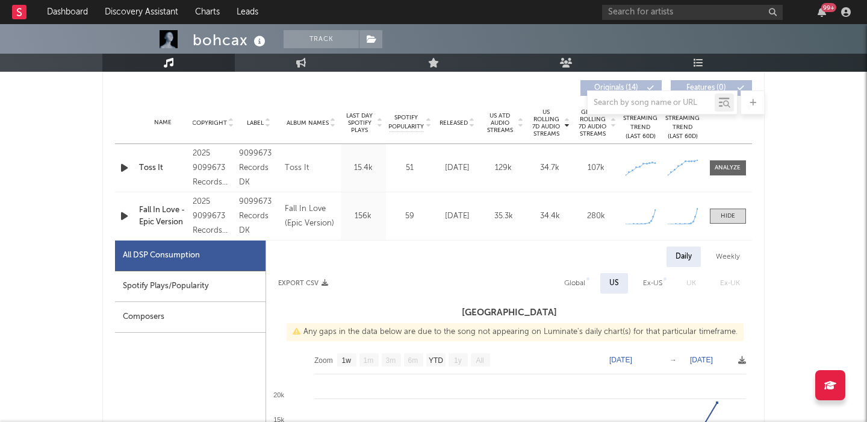
click at [208, 289] on div "Spotify Plays/Popularity" at bounding box center [190, 286] width 151 height 31
select select "1w"
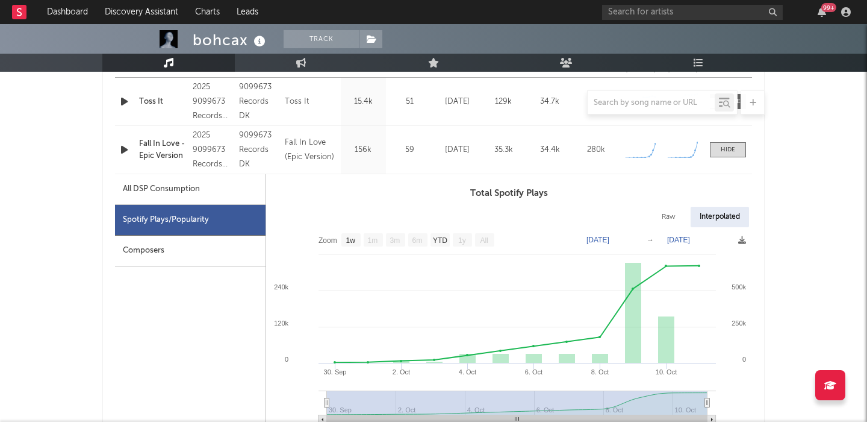
scroll to position [528, 0]
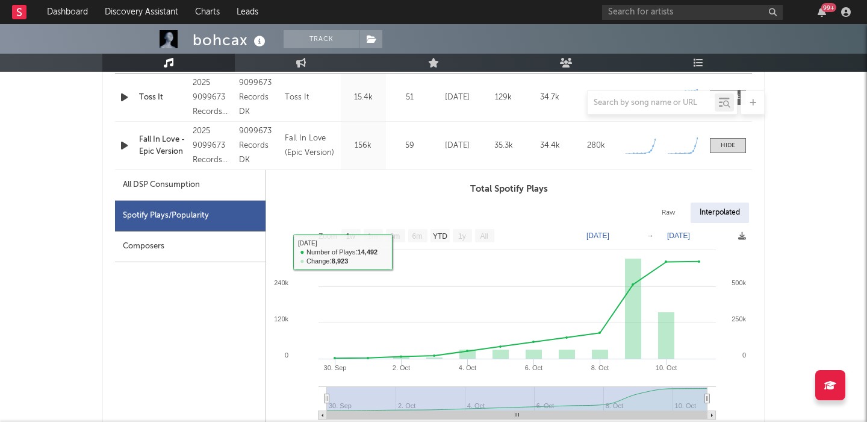
click at [669, 211] on div "Raw" at bounding box center [669, 212] width 32 height 20
select select "1w"
